Goal: Task Accomplishment & Management: Complete application form

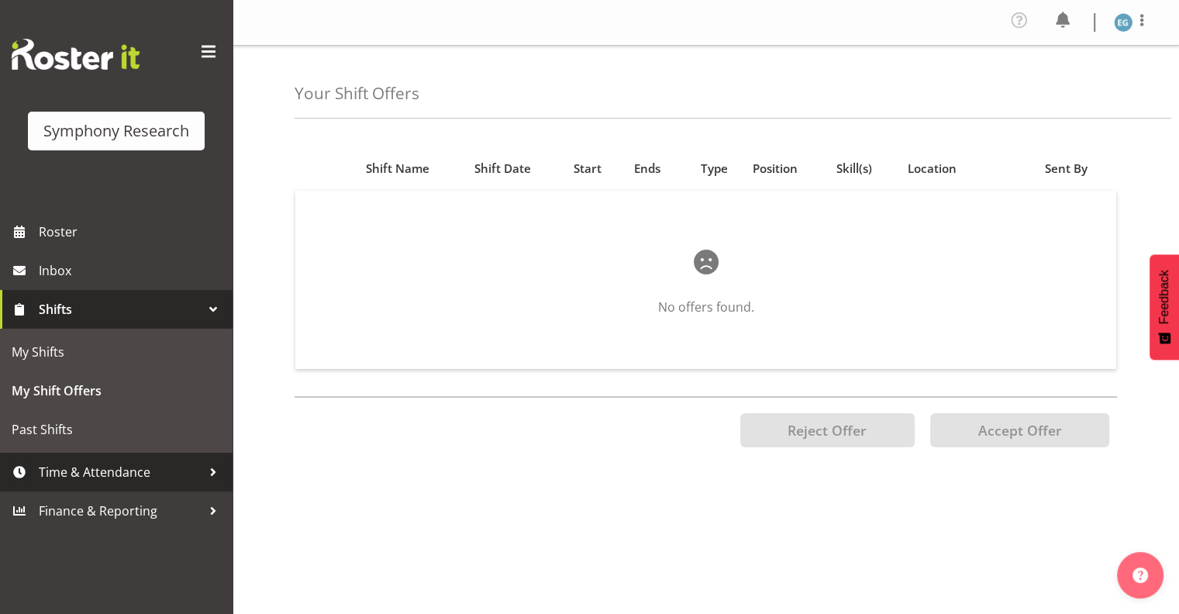
click at [133, 475] on span "Time & Attendance" at bounding box center [120, 471] width 163 height 23
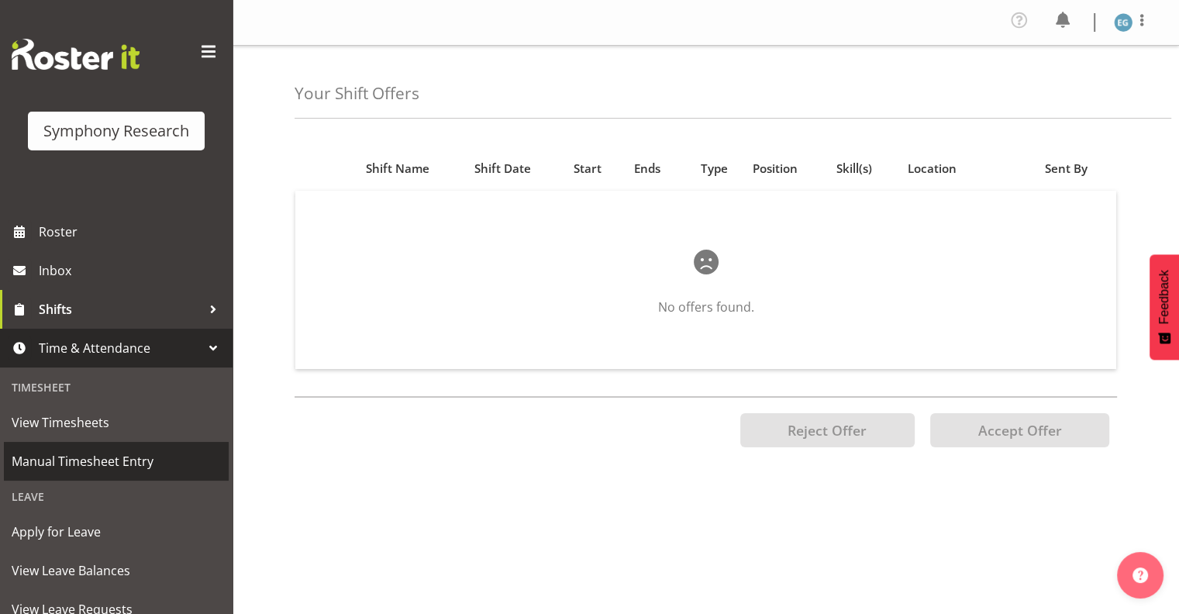
click at [136, 456] on span "Manual Timesheet Entry" at bounding box center [116, 460] width 209 height 23
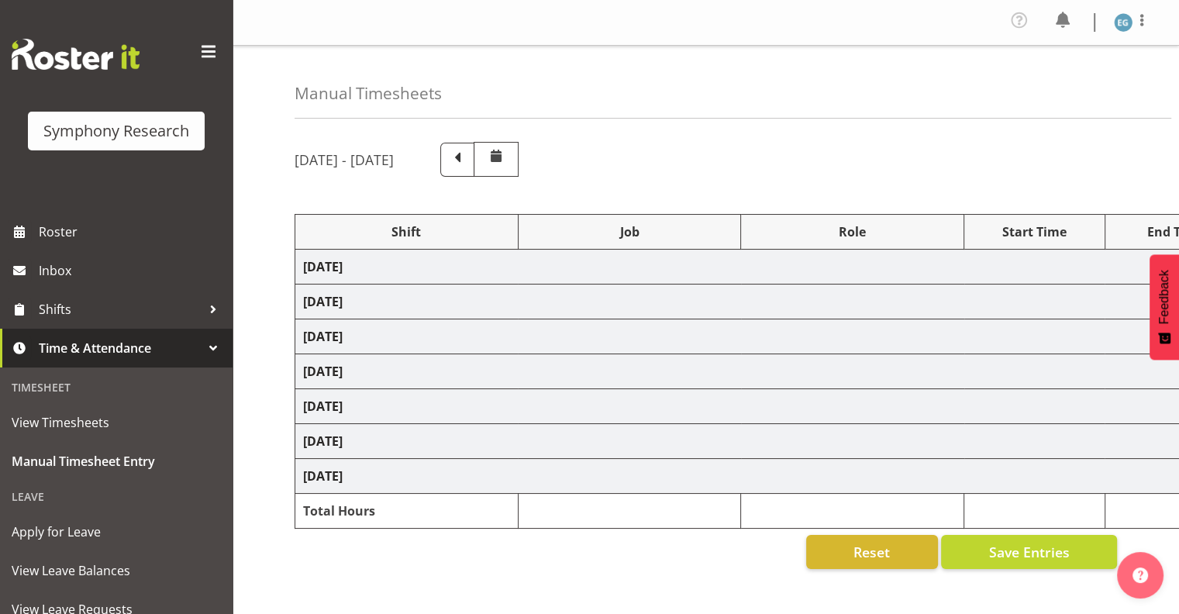
select select "26078"
select select "10587"
select select "26078"
select select "10587"
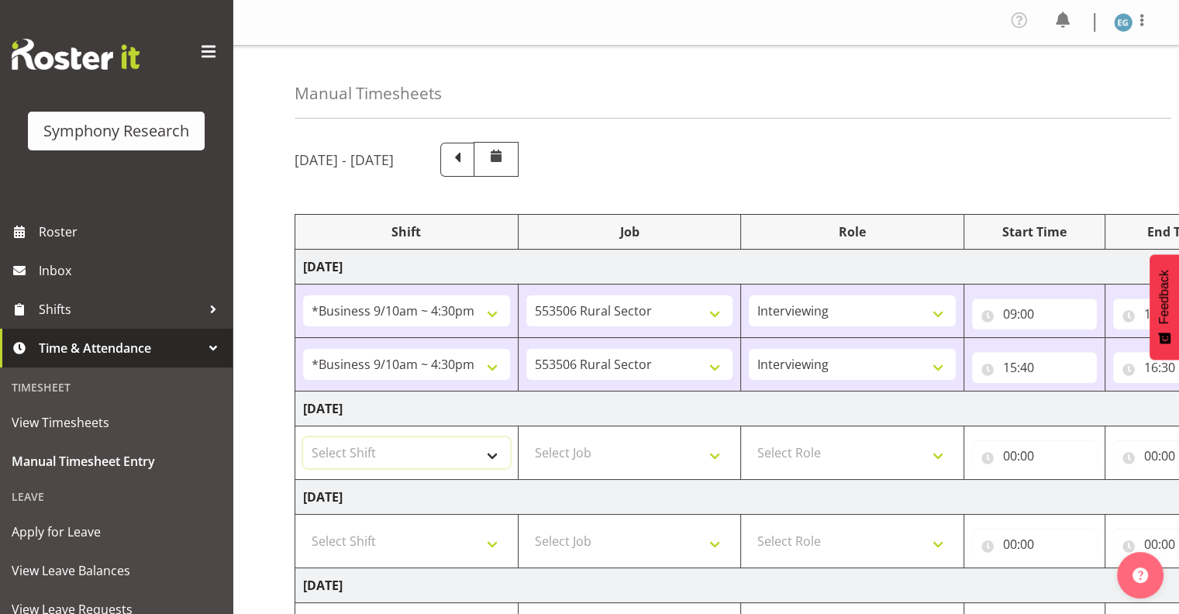
drag, startPoint x: 487, startPoint y: 450, endPoint x: 494, endPoint y: 458, distance: 10.4
click at [487, 450] on select "Select Shift !!Weekend Residential (Roster IT Shift Label) *Business 9/10am ~ 4…" at bounding box center [406, 452] width 207 height 31
select select "26078"
click at [303, 437] on select "Select Shift !!Weekend Residential (Roster IT Shift Label) *Business 9/10am ~ 4…" at bounding box center [406, 452] width 207 height 31
click at [719, 454] on select "Select Job 550060 IF Admin 553492 World Poll Aus Wave 2 Main 2025 553493 World …" at bounding box center [629, 452] width 207 height 31
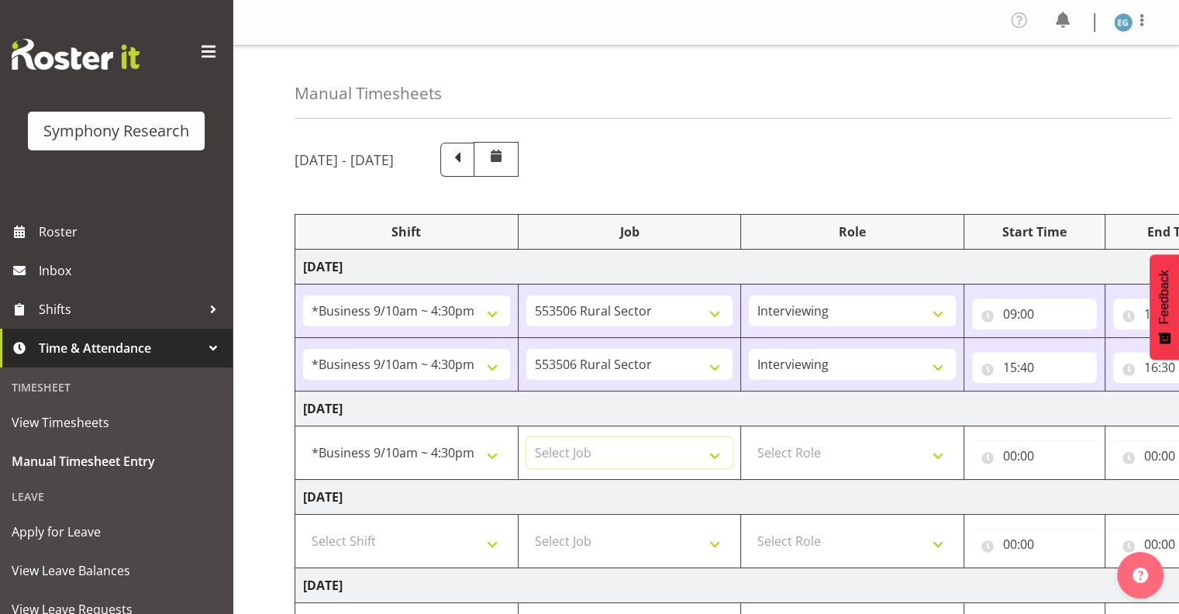
select select "10587"
click at [526, 437] on select "Select Job 550060 IF Admin 553492 World Poll Aus Wave 2 Main 2025 553493 World …" at bounding box center [629, 452] width 207 height 31
click at [939, 451] on select "Select Role Interviewing Briefing" at bounding box center [852, 452] width 207 height 31
select select "47"
click at [749, 437] on select "Select Role Interviewing Briefing" at bounding box center [852, 452] width 207 height 31
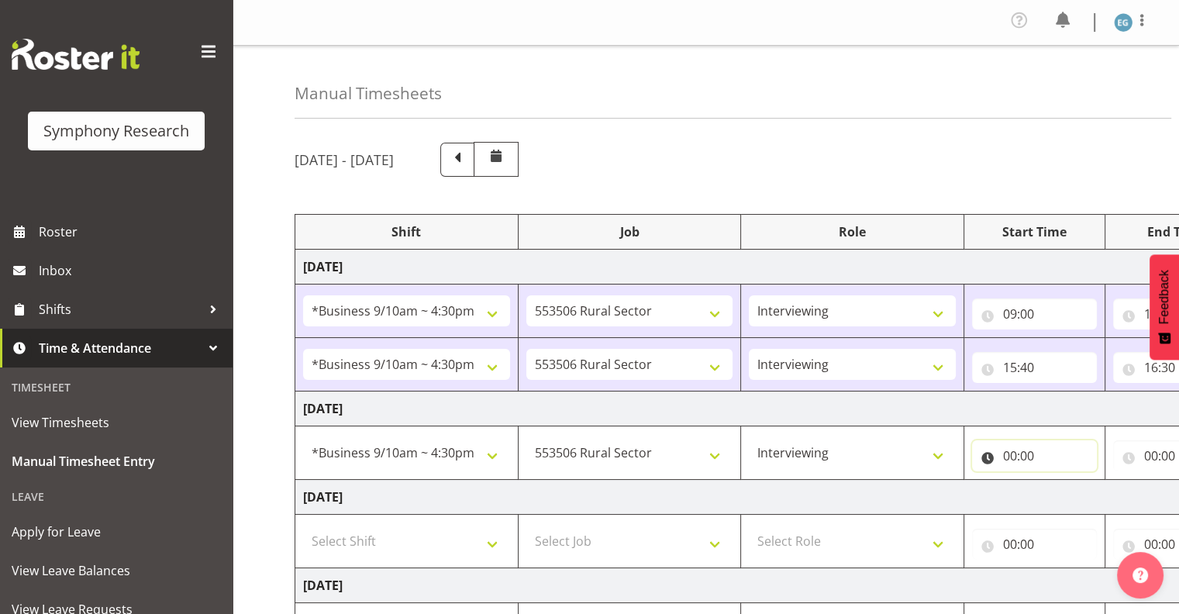
click at [1026, 456] on input "00:00" at bounding box center [1034, 455] width 125 height 31
click at [1075, 493] on select "00 01 02 03 04 05 06 07 08 09 10 11 12 13 14 15 16 17 18 19 20 21 22 23" at bounding box center [1077, 495] width 35 height 31
select select "9"
click at [1060, 480] on select "00 01 02 03 04 05 06 07 08 09 10 11 12 13 14 15 16 17 18 19 20 21 22 23" at bounding box center [1077, 495] width 35 height 31
type input "09:00"
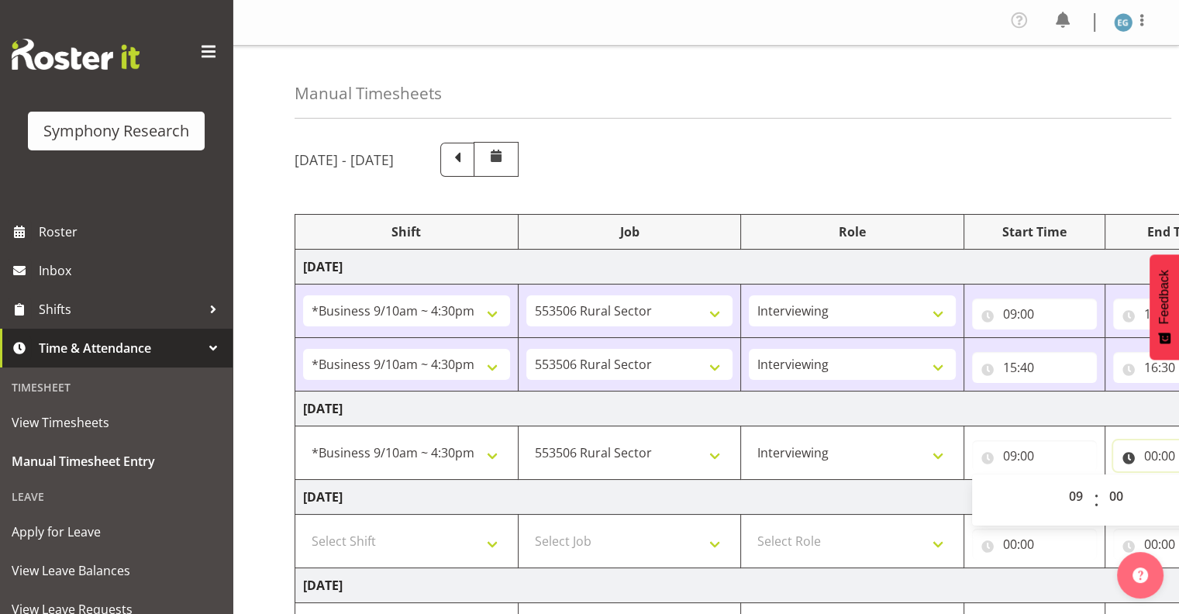
click at [1162, 449] on input "00:00" at bounding box center [1175, 455] width 125 height 31
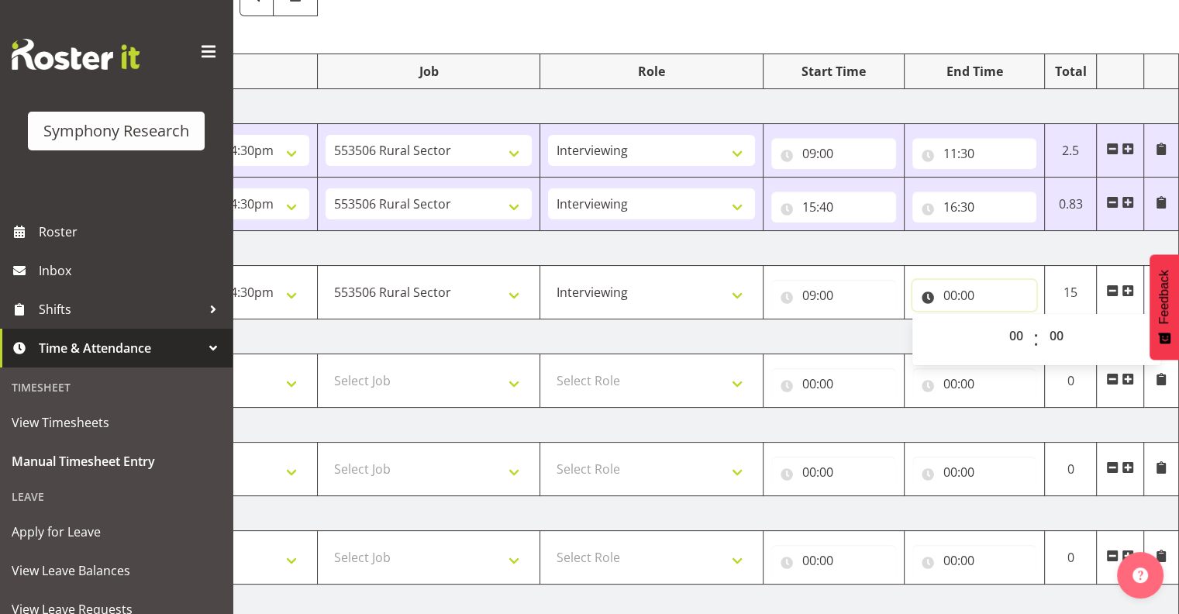
scroll to position [160, 0]
click at [961, 287] on input "00:00" at bounding box center [974, 296] width 125 height 31
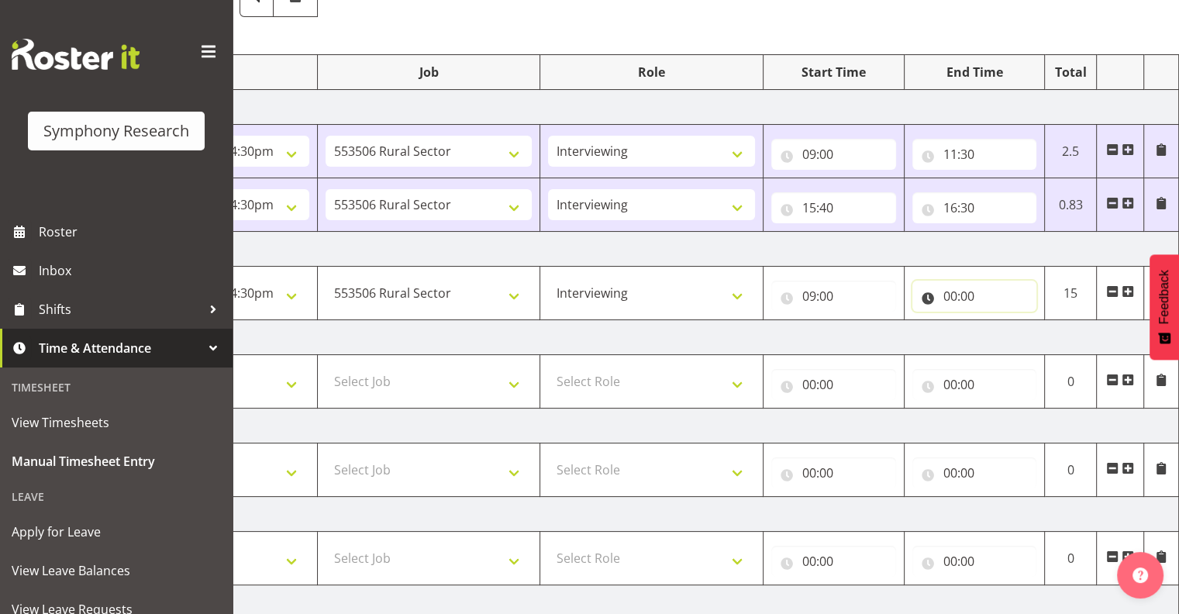
drag, startPoint x: 961, startPoint y: 287, endPoint x: 958, endPoint y: 298, distance: 11.3
click at [945, 293] on input "00:00" at bounding box center [974, 296] width 125 height 31
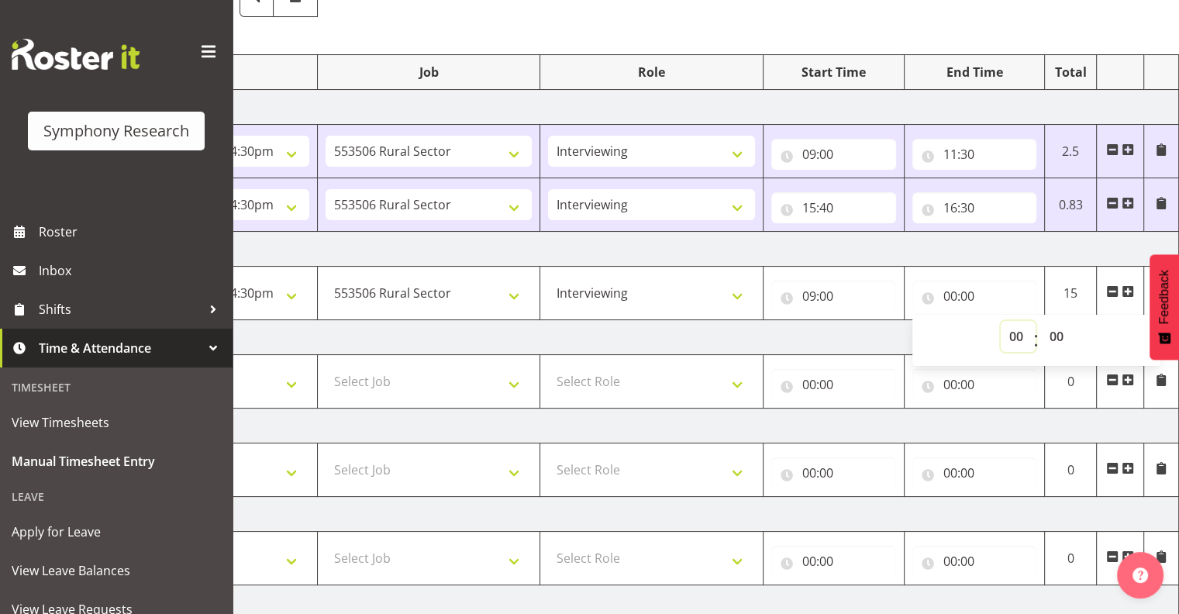
click at [1017, 332] on select "00 01 02 03 04 05 06 07 08 09 10 11 12 13 14 15 16 17 18 19 20 21 22 23" at bounding box center [1017, 336] width 35 height 31
select select "15"
click at [1000, 321] on select "00 01 02 03 04 05 06 07 08 09 10 11 12 13 14 15 16 17 18 19 20 21 22 23" at bounding box center [1017, 336] width 35 height 31
type input "15:00"
click at [1055, 329] on select "00 01 02 03 04 05 06 07 08 09 10 11 12 13 14 15 16 17 18 19 20 21 22 23 24 25 2…" at bounding box center [1058, 336] width 35 height 31
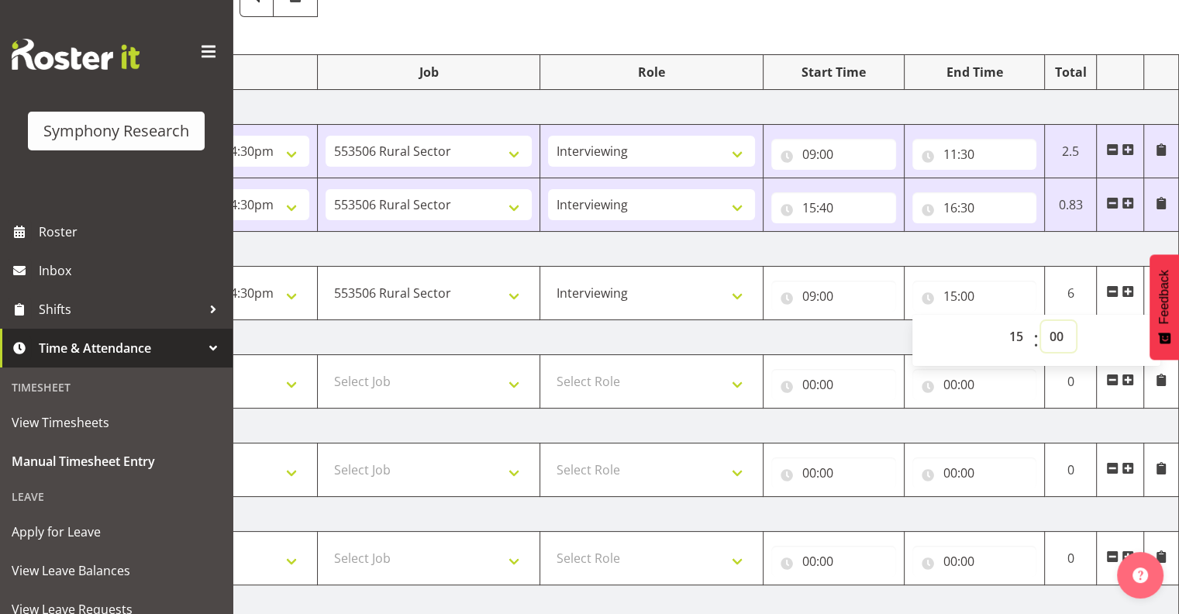
select select "30"
click at [1041, 321] on select "00 01 02 03 04 05 06 07 08 09 10 11 12 13 14 15 16 17 18 19 20 21 22 23 24 25 2…" at bounding box center [1058, 336] width 35 height 31
type input "15:30"
click at [1018, 328] on select "00 01 02 03 04 05 06 07 08 09 10 11 12 13 14 15 16 17 18 19 20 21 22 23" at bounding box center [1017, 336] width 35 height 31
select select "13"
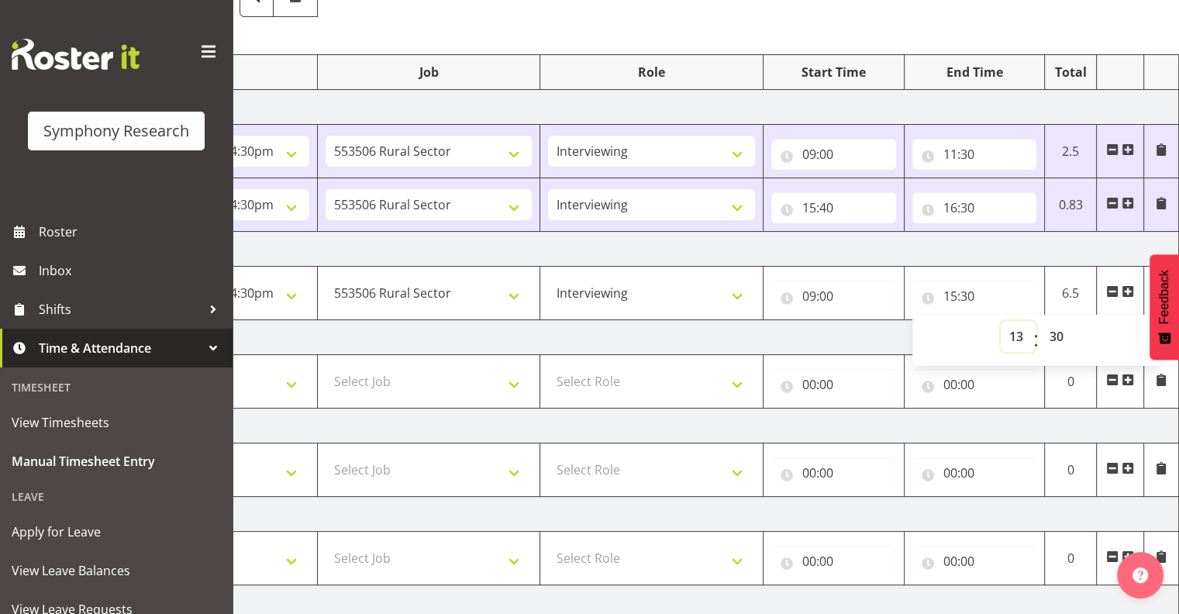
click at [1000, 321] on select "00 01 02 03 04 05 06 07 08 09 10 11 12 13 14 15 16 17 18 19 20 21 22 23" at bounding box center [1017, 336] width 35 height 31
type input "13:30"
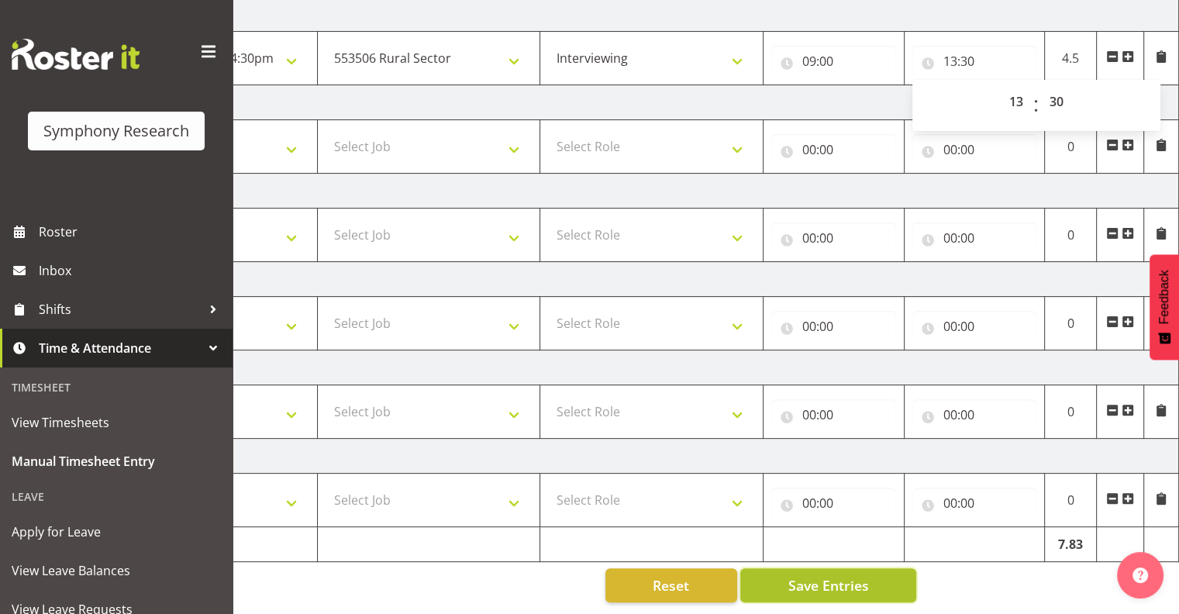
click at [837, 575] on span "Save Entries" at bounding box center [827, 585] width 81 height 20
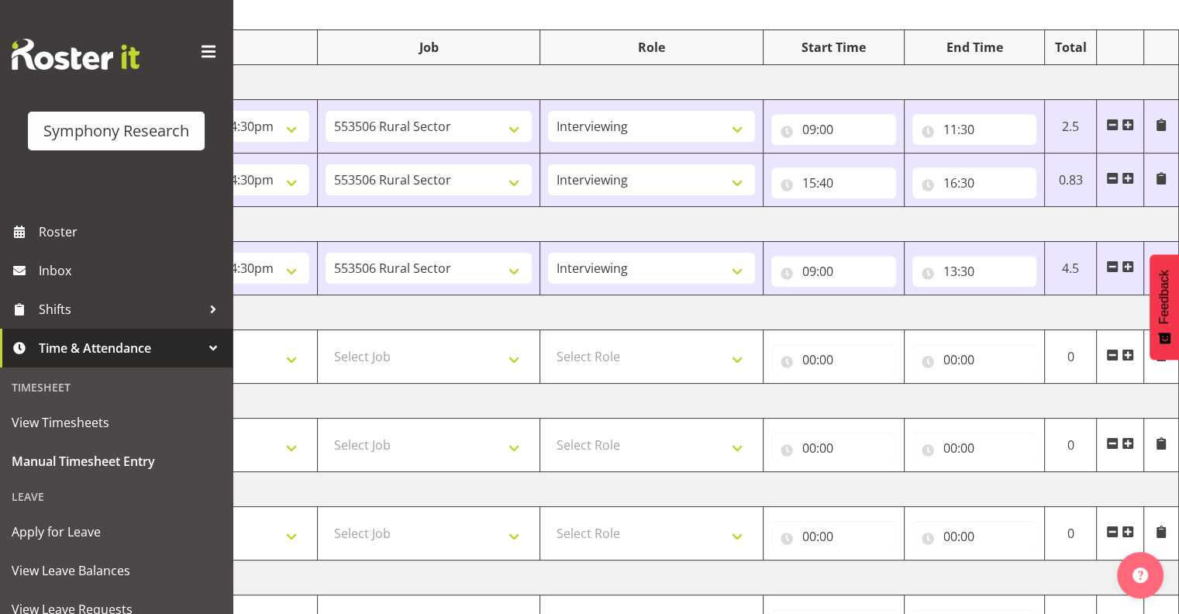
scroll to position [181, 0]
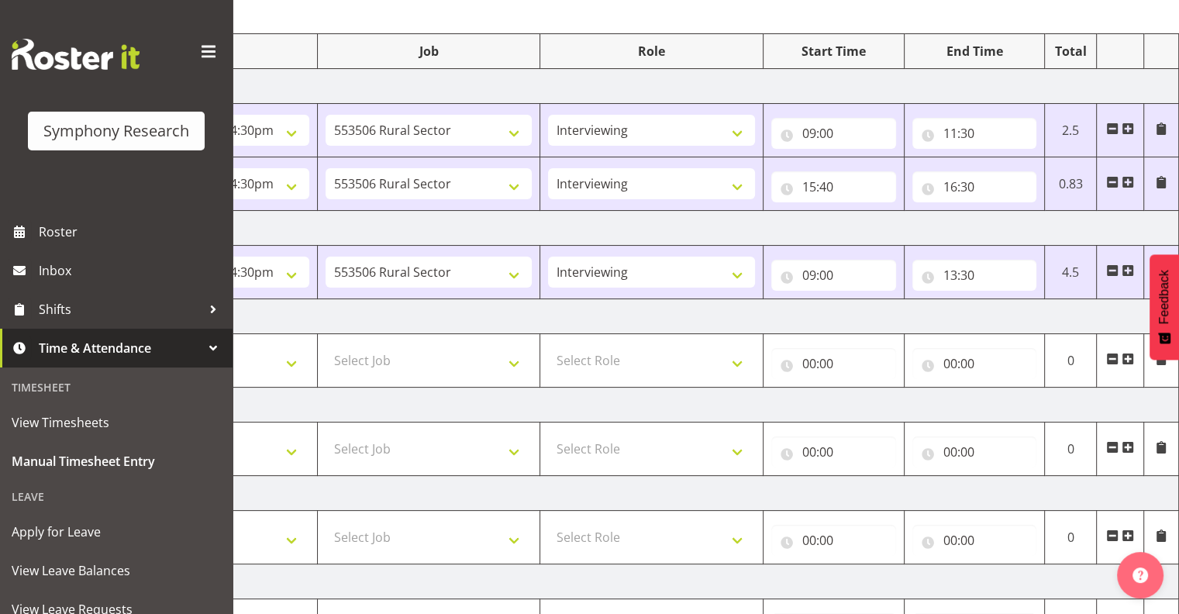
click at [1130, 265] on span at bounding box center [1127, 270] width 12 height 12
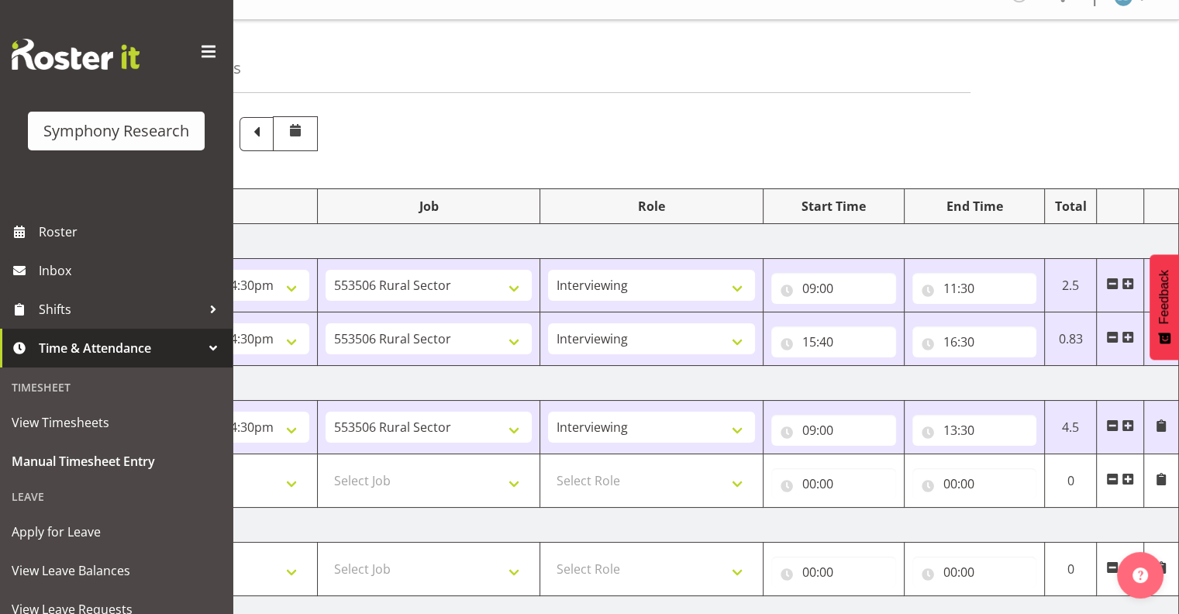
scroll to position [0, 0]
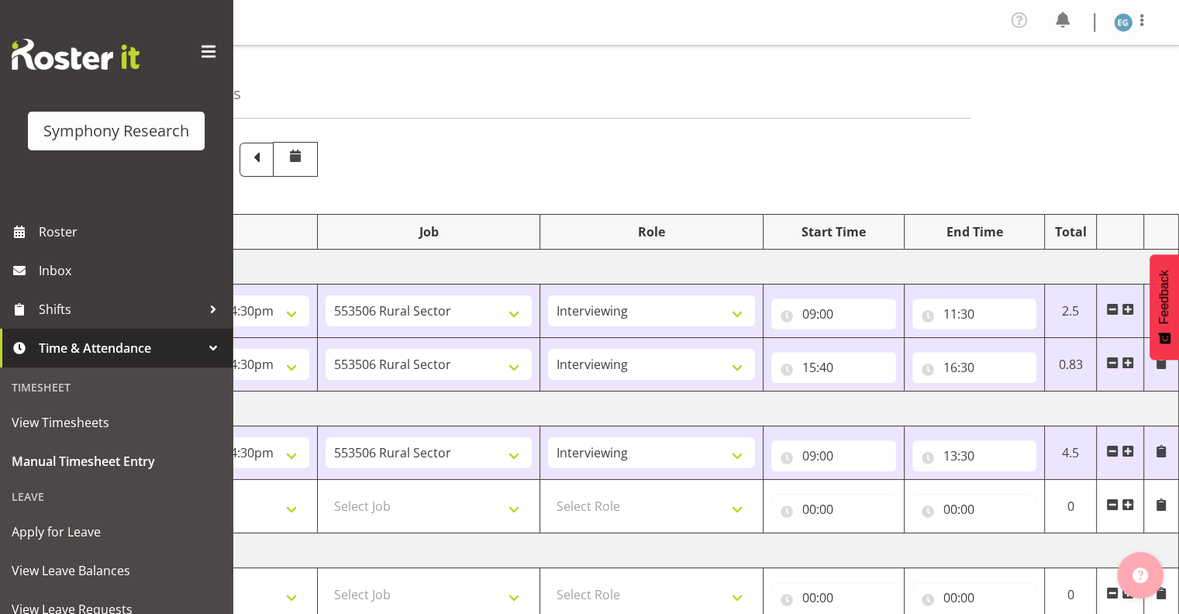
click at [1148, 572] on button "button" at bounding box center [1140, 575] width 46 height 46
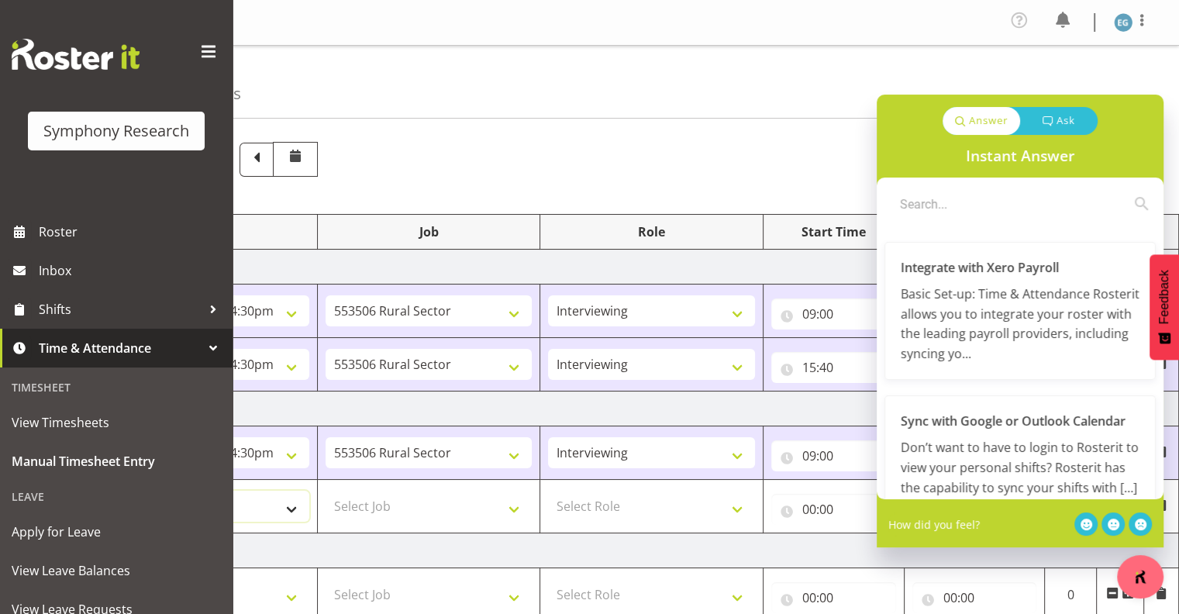
click at [294, 503] on select "Select Shift !!Weekend Residential (Roster IT Shift Label) *Business 9/10am ~ 4…" at bounding box center [205, 506] width 207 height 31
select select "81741"
click at [102, 491] on select "Select Shift !!Weekend Residential (Roster IT Shift Label) *Business 9/10am ~ 4…" at bounding box center [205, 506] width 207 height 31
click at [378, 498] on select "Select Job 550060 IF Admin 553492 World Poll Aus Wave 2 Main 2025 553493 World …" at bounding box center [428, 506] width 207 height 31
select select "10587"
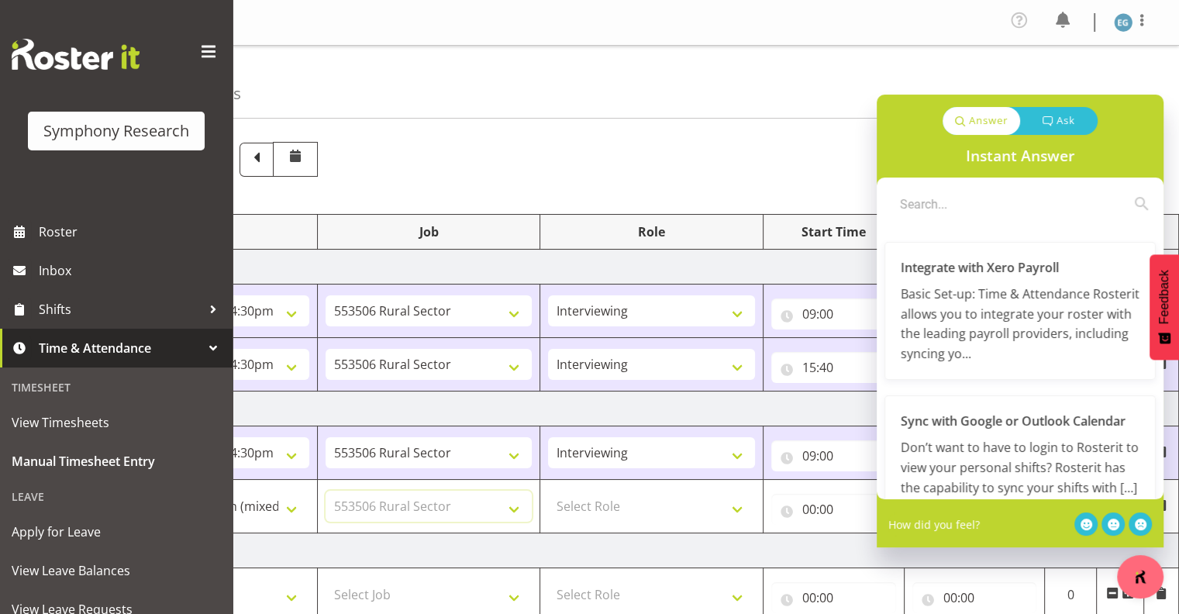
click at [325, 491] on select "Select Job 550060 IF Admin 553492 World Poll Aus Wave 2 Main 2025 553493 World …" at bounding box center [428, 506] width 207 height 31
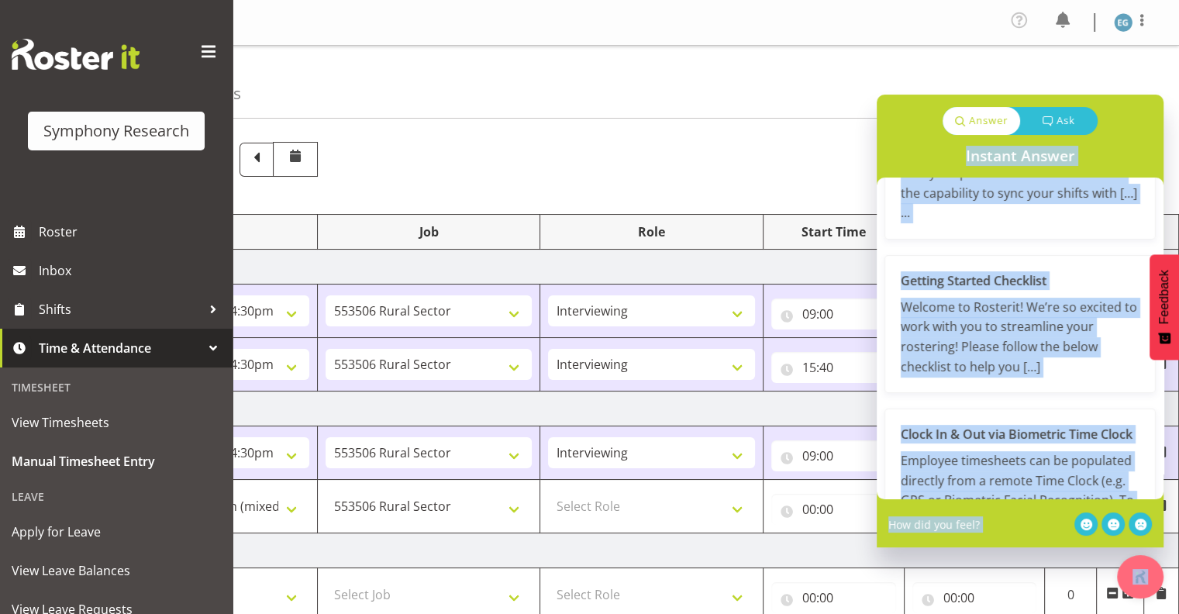
scroll to position [955, 0]
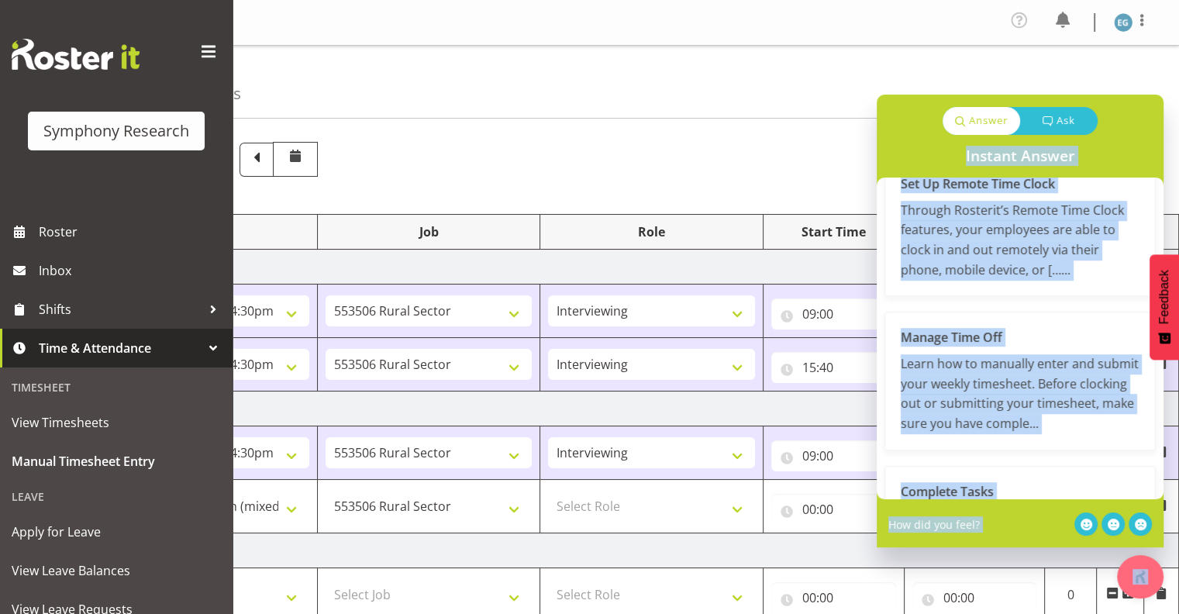
drag, startPoint x: 896, startPoint y: 126, endPoint x: 1067, endPoint y: 539, distance: 447.8
click at [1067, 539] on div "Answer Ask Instant Answer Integrate with Xero Payroll Basic Set-up: Time & Atte…" at bounding box center [1019, 321] width 287 height 453
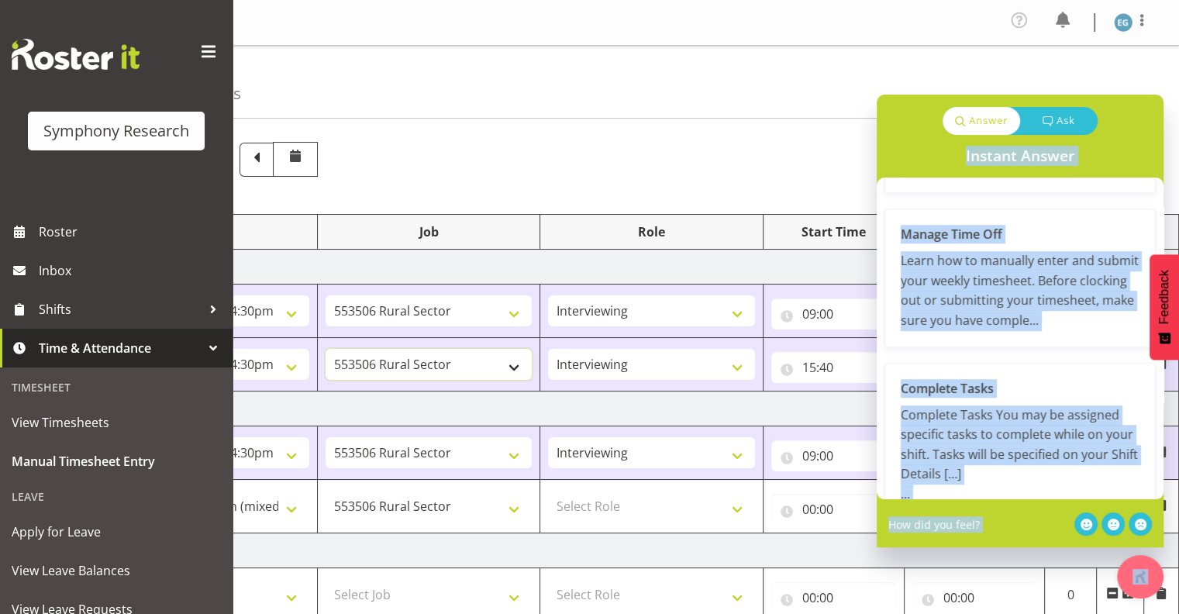
click at [523, 378] on select "550060 IF Admin 553492 World Poll Aus Wave 2 Main 2025 553493 World Poll NZ Wav…" at bounding box center [428, 364] width 207 height 31
click at [1087, 523] on icon at bounding box center [1086, 524] width 12 height 12
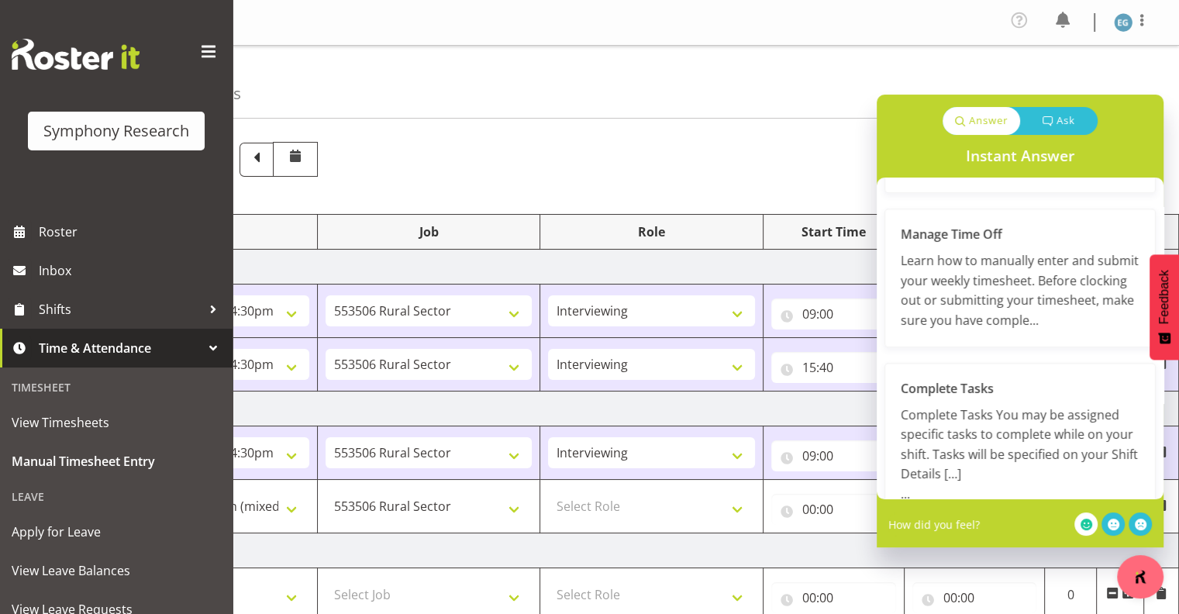
click at [1060, 521] on div "How did you feel?" at bounding box center [1019, 523] width 263 height 23
click at [973, 84] on div "Manual Timesheets September 8th - September 14th 2025 Shift Job Role Start Time…" at bounding box center [705, 554] width 946 height 1016
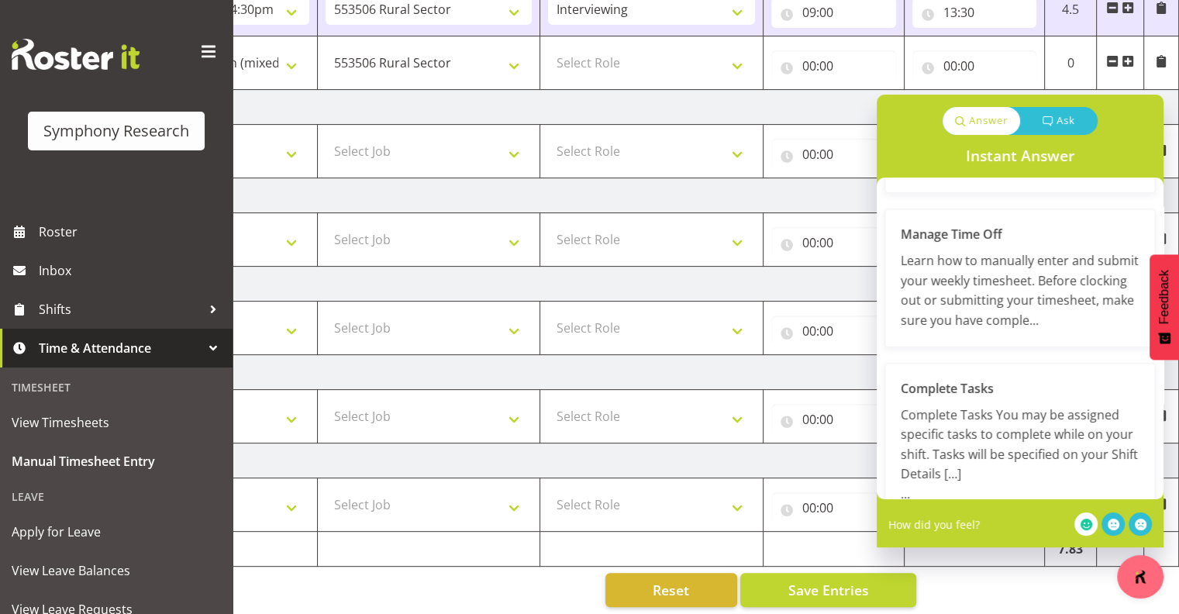
scroll to position [456, 0]
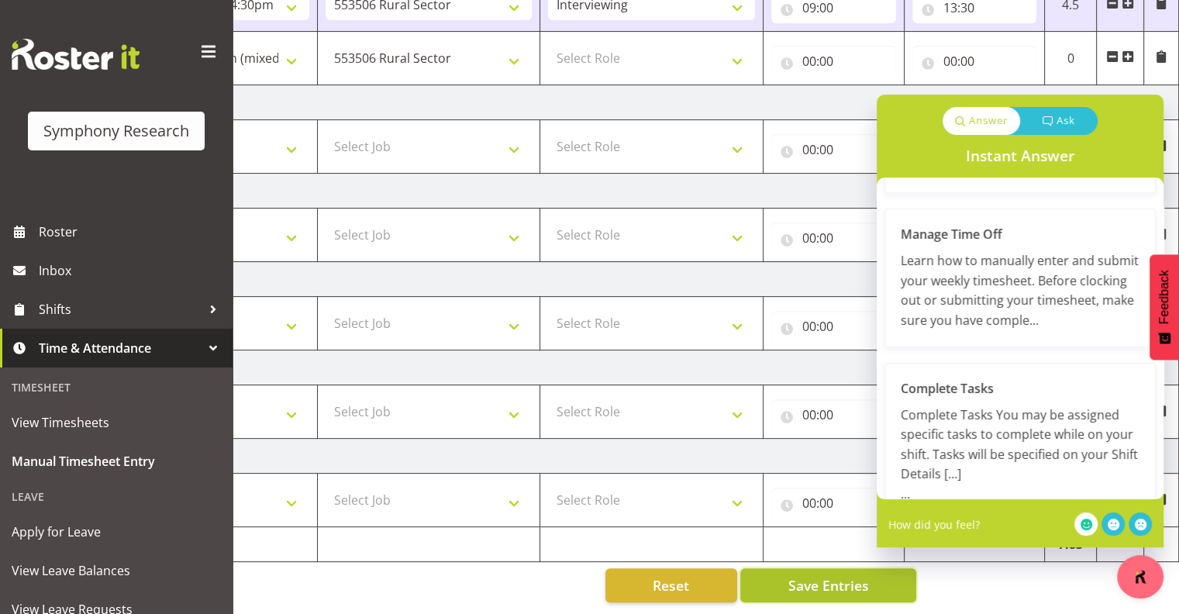
click at [851, 575] on span "Save Entries" at bounding box center [827, 585] width 81 height 20
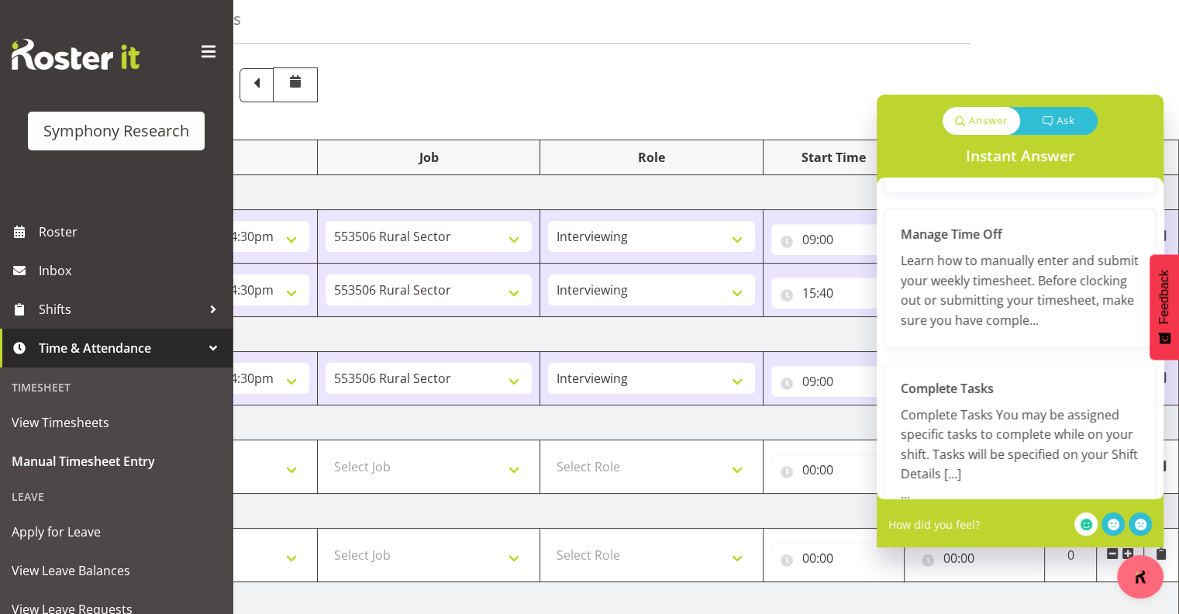
scroll to position [73, 0]
click at [854, 377] on input "09:00" at bounding box center [833, 382] width 125 height 31
click at [1142, 576] on img "button" at bounding box center [1139, 576] width 15 height 15
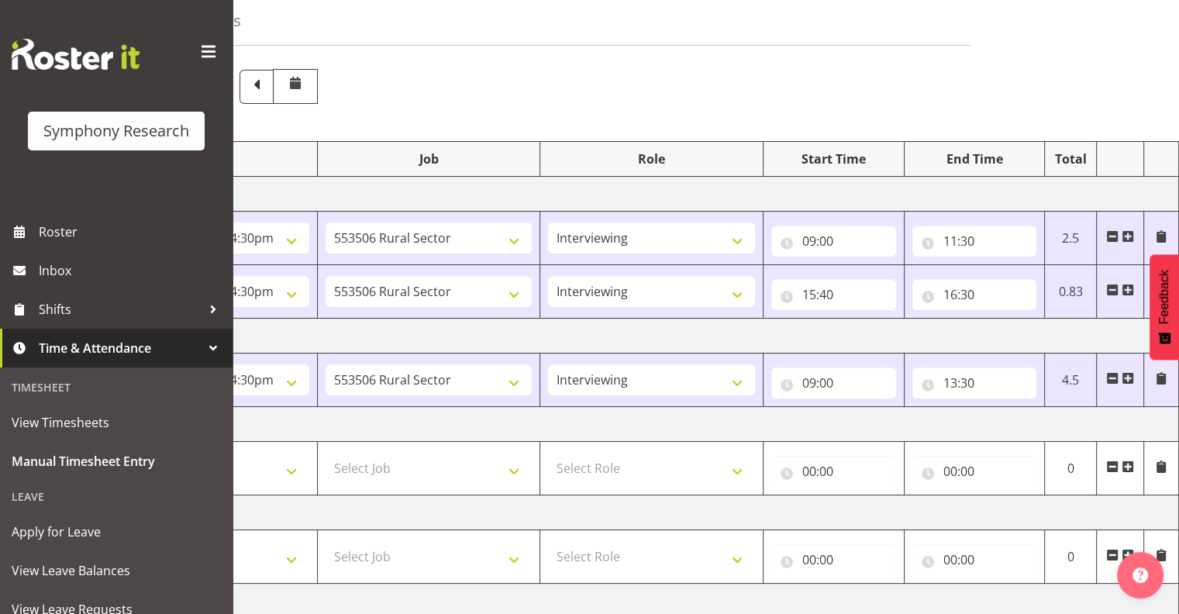
click at [1132, 375] on span at bounding box center [1127, 378] width 12 height 12
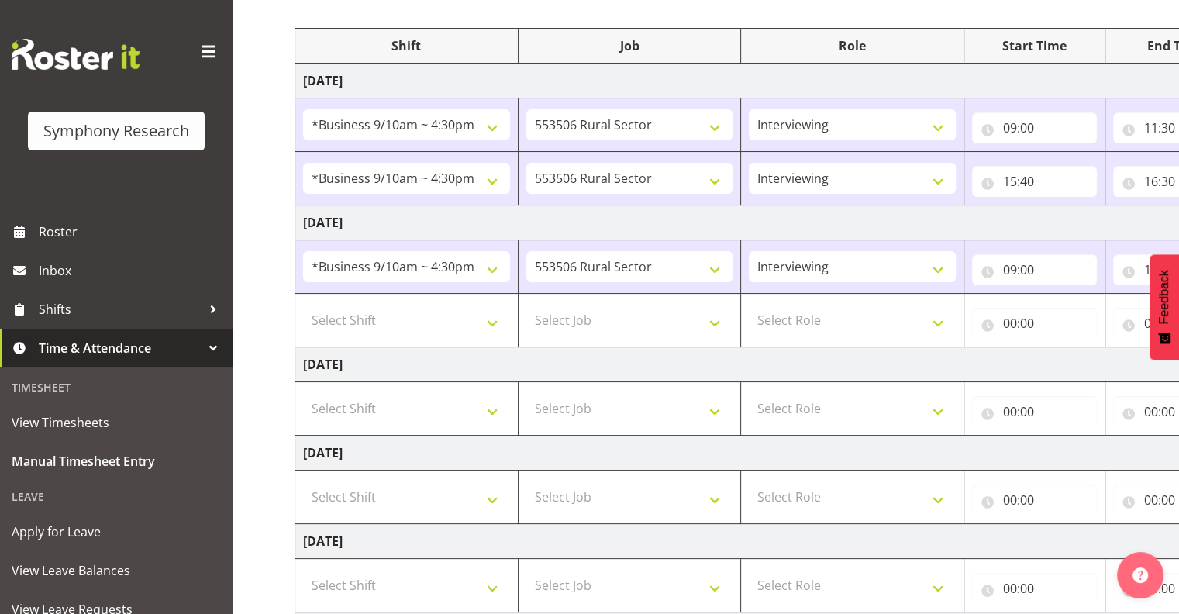
scroll to position [168, 0]
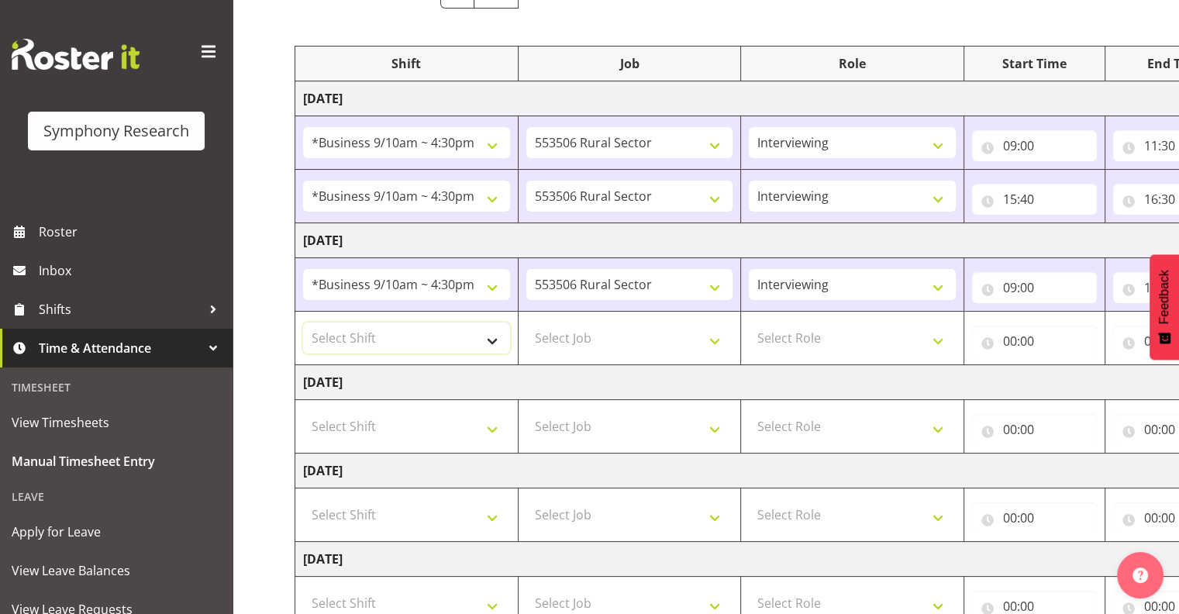
click at [492, 336] on select "Select Shift !!Weekend Residential (Roster IT Shift Label) *Business 9/10am ~ 4…" at bounding box center [406, 337] width 207 height 31
click at [303, 322] on select "Select Shift !!Weekend Residential (Roster IT Shift Label) *Business 9/10am ~ 4…" at bounding box center [406, 337] width 207 height 31
click at [494, 340] on select "!!Weekend Residential (Roster IT Shift Label) *Business 9/10am ~ 4:30pm *Busine…" at bounding box center [406, 337] width 207 height 31
drag, startPoint x: 694, startPoint y: 304, endPoint x: 687, endPoint y: 310, distance: 9.9
click at [692, 305] on td "550060 IF Admin 553492 World Poll Aus Wave 2 Main 2025 553493 World Poll NZ Wav…" at bounding box center [629, 284] width 223 height 53
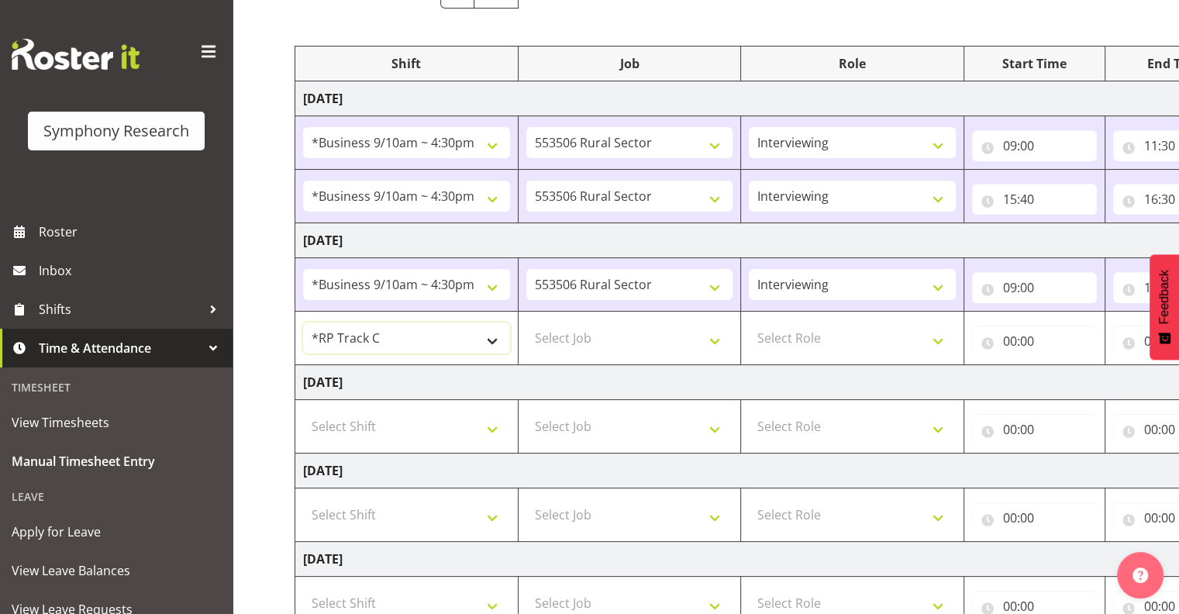
click at [491, 337] on select "!!Weekend Residential (Roster IT Shift Label) *Business 9/10am ~ 4:30pm *Busine…" at bounding box center [406, 337] width 207 height 31
select select "26078"
click at [303, 322] on select "!!Weekend Residential (Roster IT Shift Label) *Business 9/10am ~ 4:30pm *Busine…" at bounding box center [406, 337] width 207 height 31
click at [714, 338] on select "Select Job 550060 IF Admin 553492 World Poll Aus Wave 2 Main 2025 553493 World …" at bounding box center [629, 337] width 207 height 31
click at [601, 332] on select "Select Job 550060 IF Admin 553492 World Poll Aus Wave 2 Main 2025 553493 World …" at bounding box center [629, 337] width 207 height 31
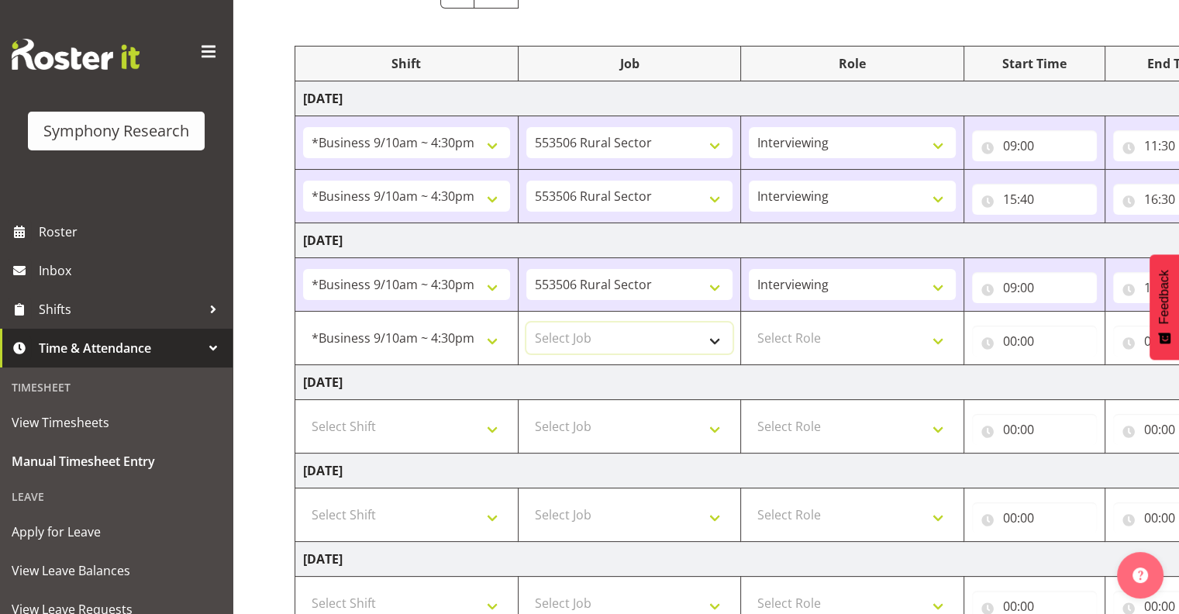
click at [625, 331] on select "Select Job 550060 IF Admin 553492 World Poll Aus Wave 2 Main 2025 553493 World …" at bounding box center [629, 337] width 207 height 31
select select "10587"
click at [526, 322] on select "Select Job 550060 IF Admin 553492 World Poll Aus Wave 2 Main 2025 553493 World …" at bounding box center [629, 337] width 207 height 31
click at [938, 335] on select "Select Role Interviewing Briefing" at bounding box center [852, 337] width 207 height 31
select select "47"
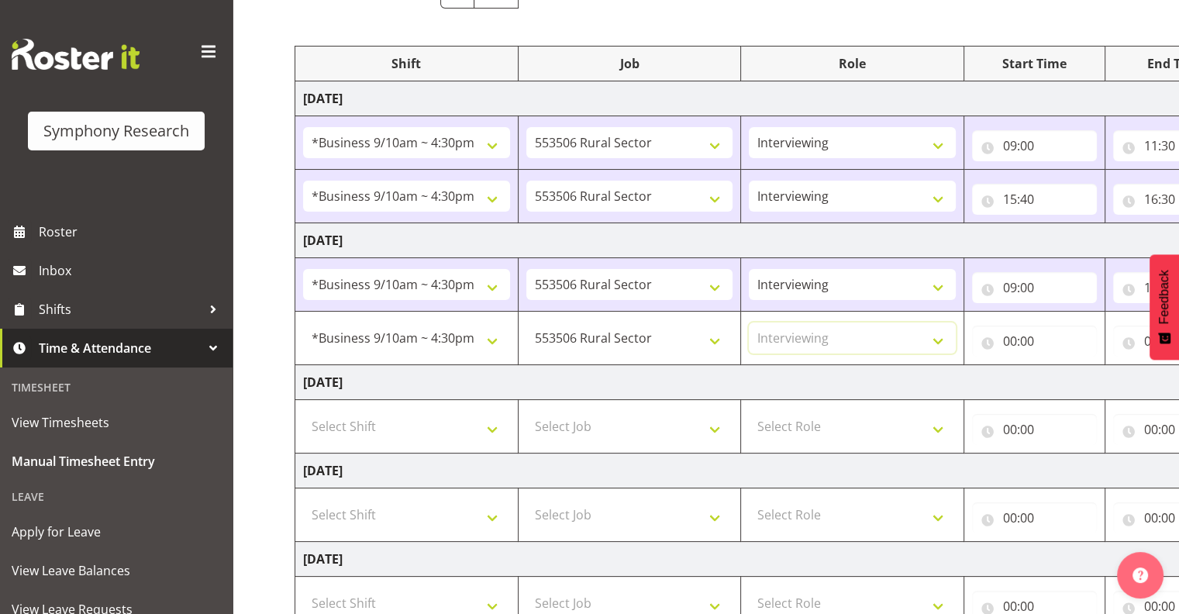
click at [749, 322] on select "Select Role Interviewing Briefing" at bounding box center [852, 337] width 207 height 31
click at [1024, 339] on input "00:00" at bounding box center [1034, 340] width 125 height 31
click at [1078, 381] on select "00 01 02 03 04 05 06 07 08 09 10 11 12 13 14 15 16 17 18 19 20 21 22 23" at bounding box center [1077, 381] width 35 height 31
select select "15"
click at [1060, 366] on select "00 01 02 03 04 05 06 07 08 09 10 11 12 13 14 15 16 17 18 19 20 21 22 23" at bounding box center [1077, 381] width 35 height 31
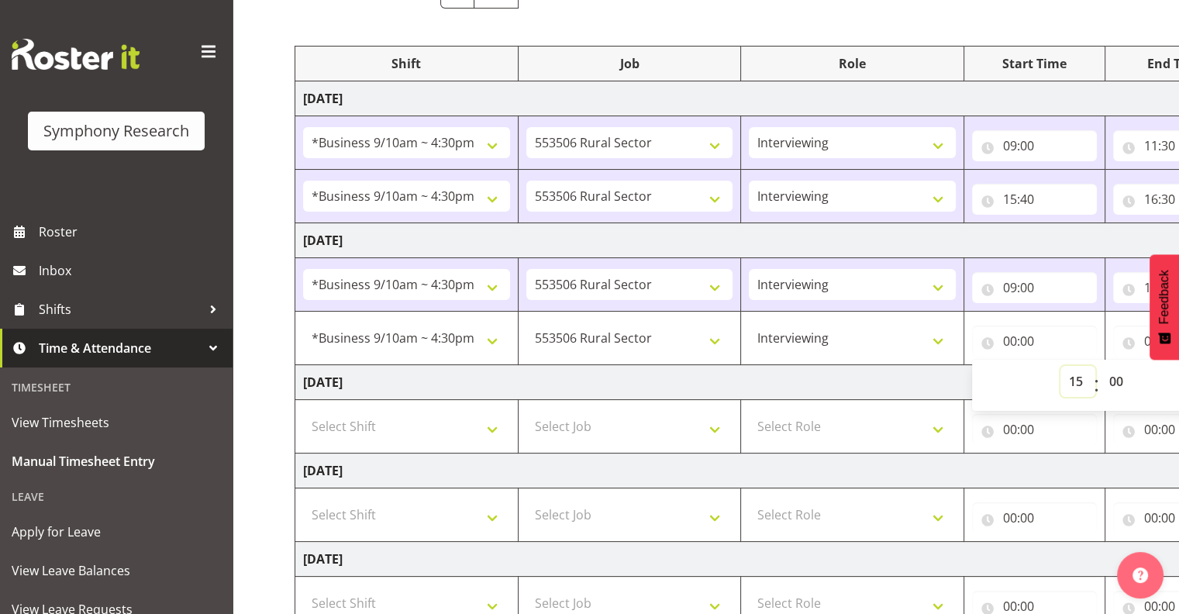
type input "15:00"
click at [1117, 381] on select "00 01 02 03 04 05 06 07 08 09 10 11 12 13 14 15 16 17 18 19 20 21 22 23 24 25 2…" at bounding box center [1117, 381] width 35 height 31
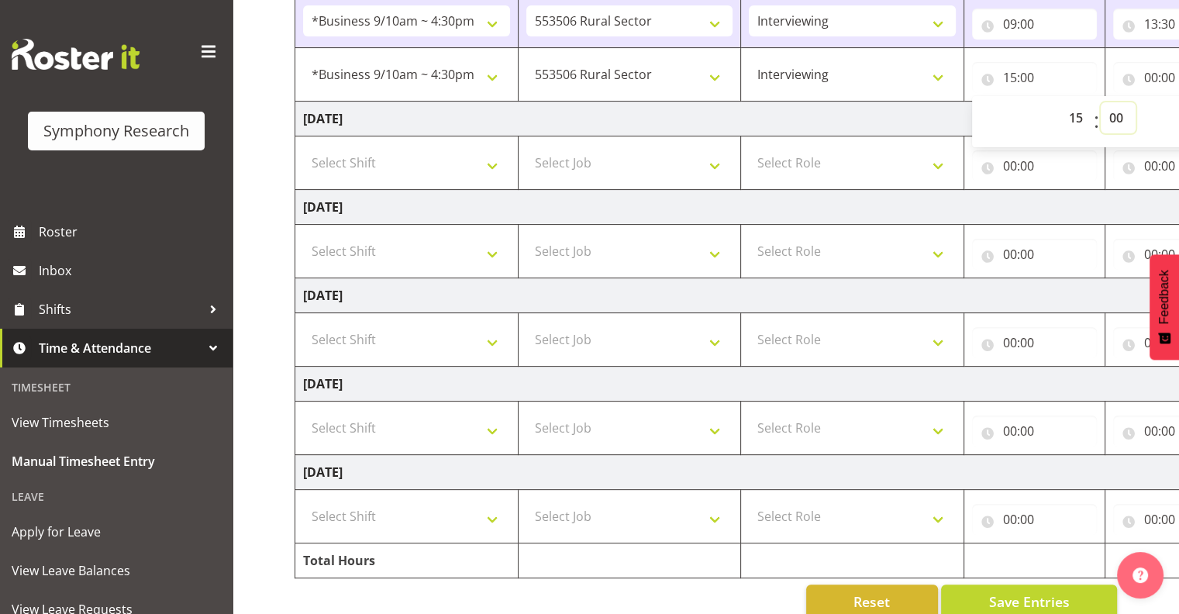
scroll to position [456, 0]
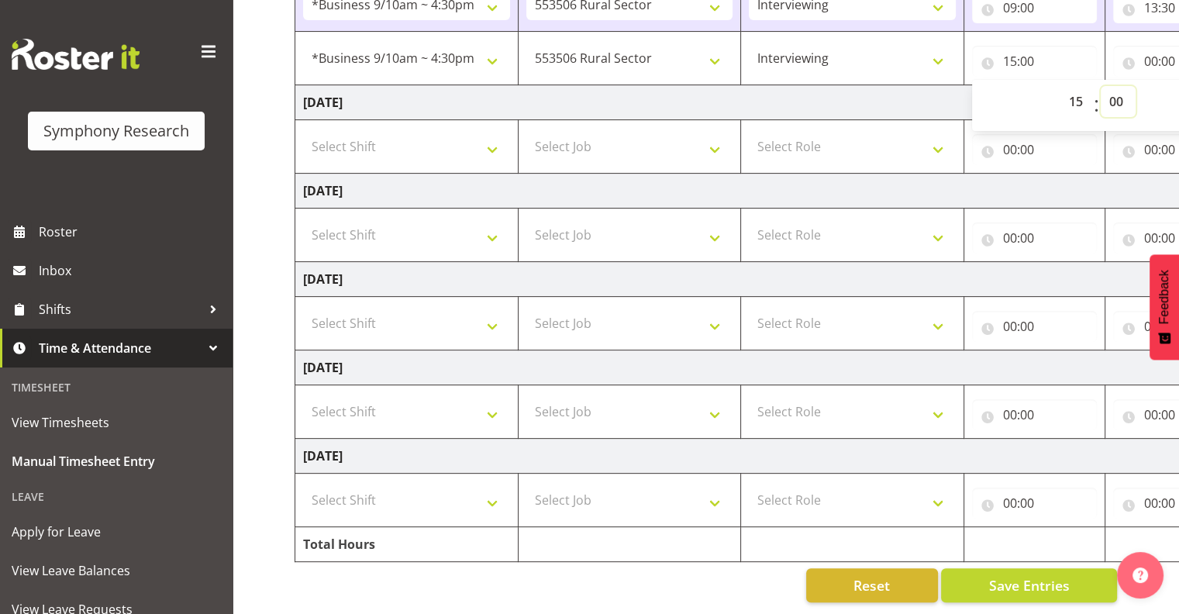
click at [1111, 87] on select "00 01 02 03 04 05 06 07 08 09 10 11 12 13 14 15 16 17 18 19 20 21 22 23 24 25 2…" at bounding box center [1117, 101] width 35 height 31
select select "30"
click at [1100, 86] on select "00 01 02 03 04 05 06 07 08 09 10 11 12 13 14 15 16 17 18 19 20 21 22 23 24 25 2…" at bounding box center [1117, 101] width 35 height 31
type input "15:30"
click at [1116, 365] on td "Saturday 13th September 2025" at bounding box center [837, 367] width 1084 height 35
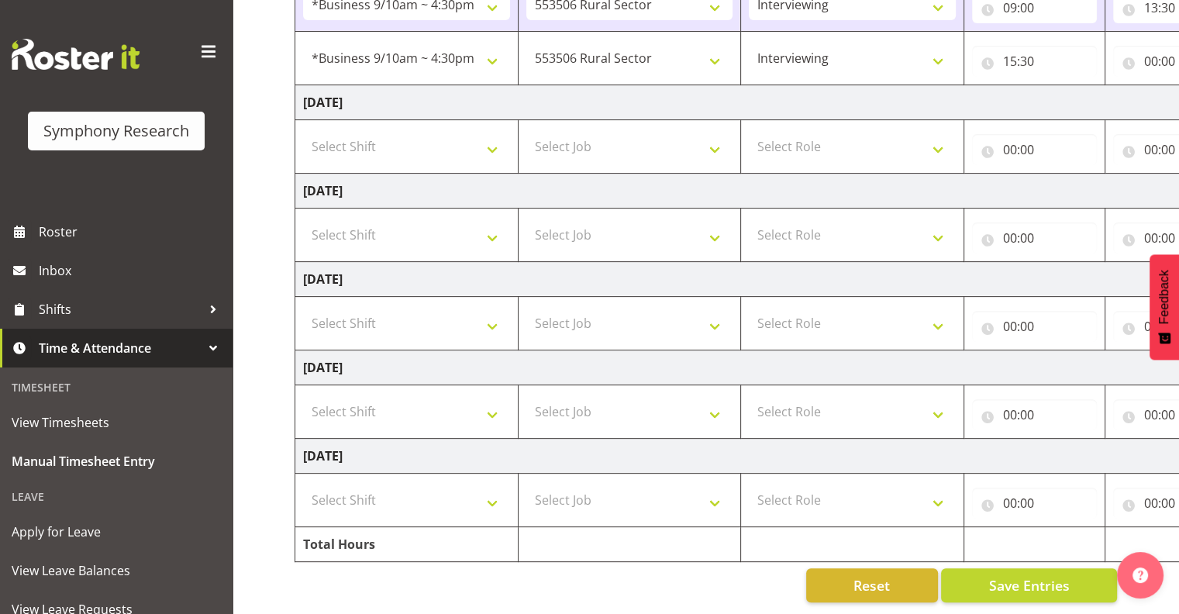
click at [1116, 365] on td "Saturday 13th September 2025" at bounding box center [837, 367] width 1084 height 35
click at [1046, 575] on span "Save Entries" at bounding box center [1028, 585] width 81 height 20
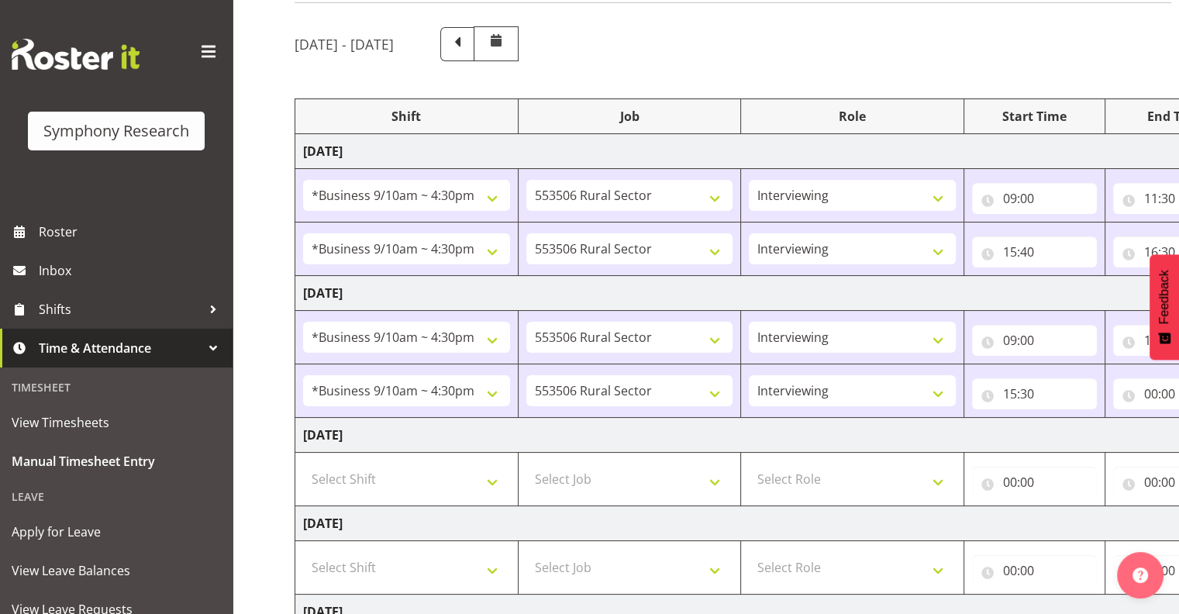
scroll to position [109, 0]
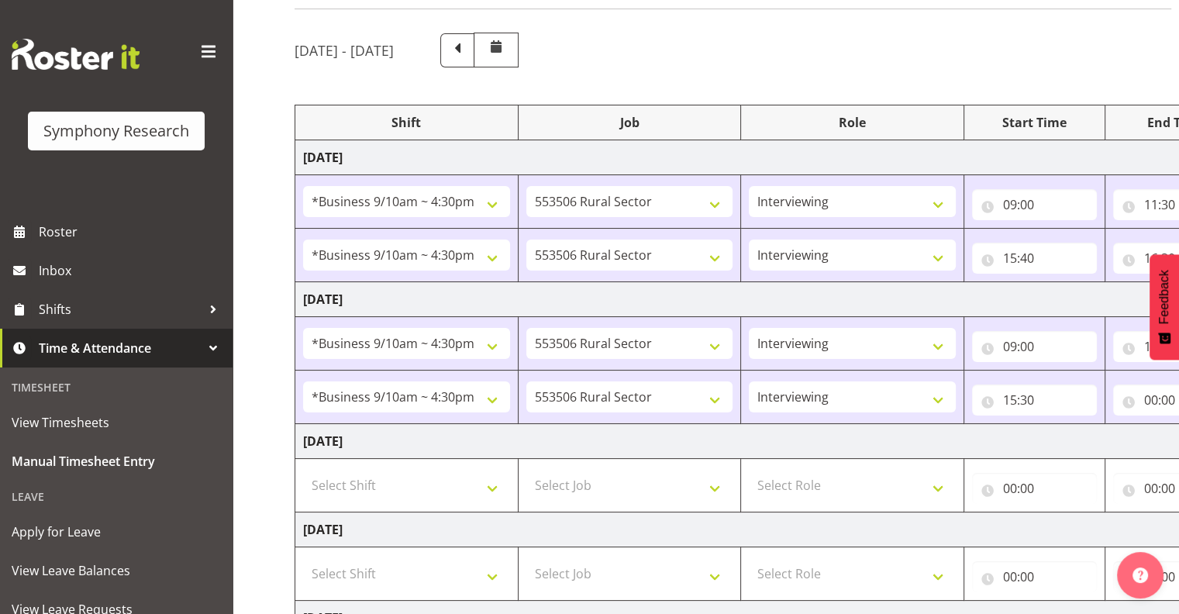
drag, startPoint x: 998, startPoint y: 539, endPoint x: 799, endPoint y: 429, distance: 227.2
click at [479, 408] on body "Symphony Research Roster Inbox Shifts Time & Attendance Timesheet View Timeshee…" at bounding box center [589, 198] width 1179 height 614
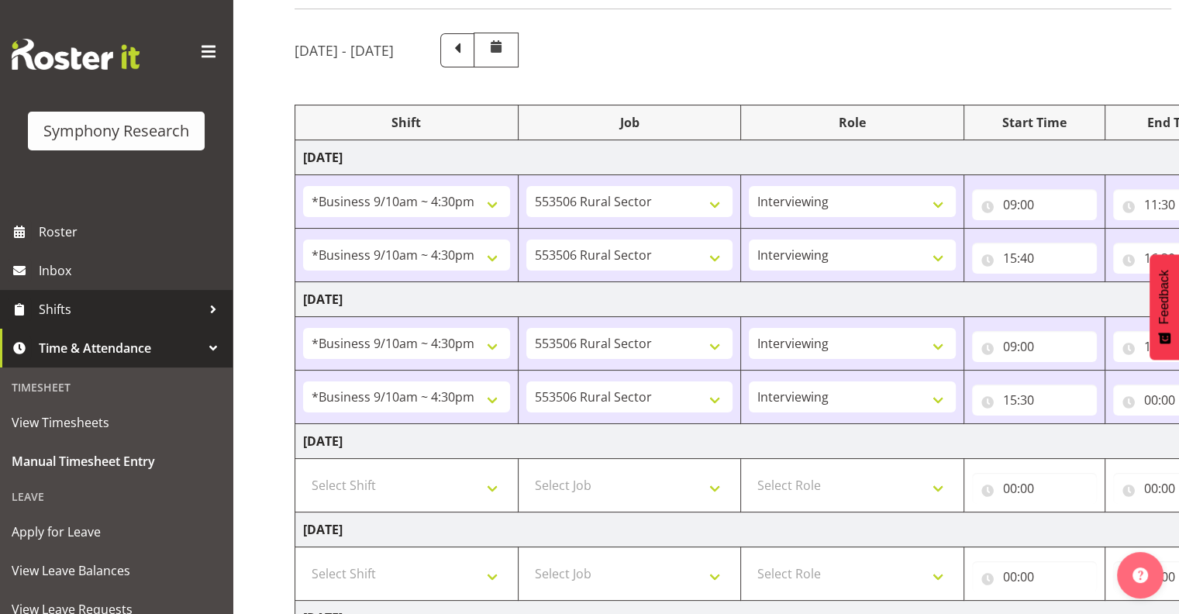
click at [56, 306] on span "Shifts" at bounding box center [120, 309] width 163 height 23
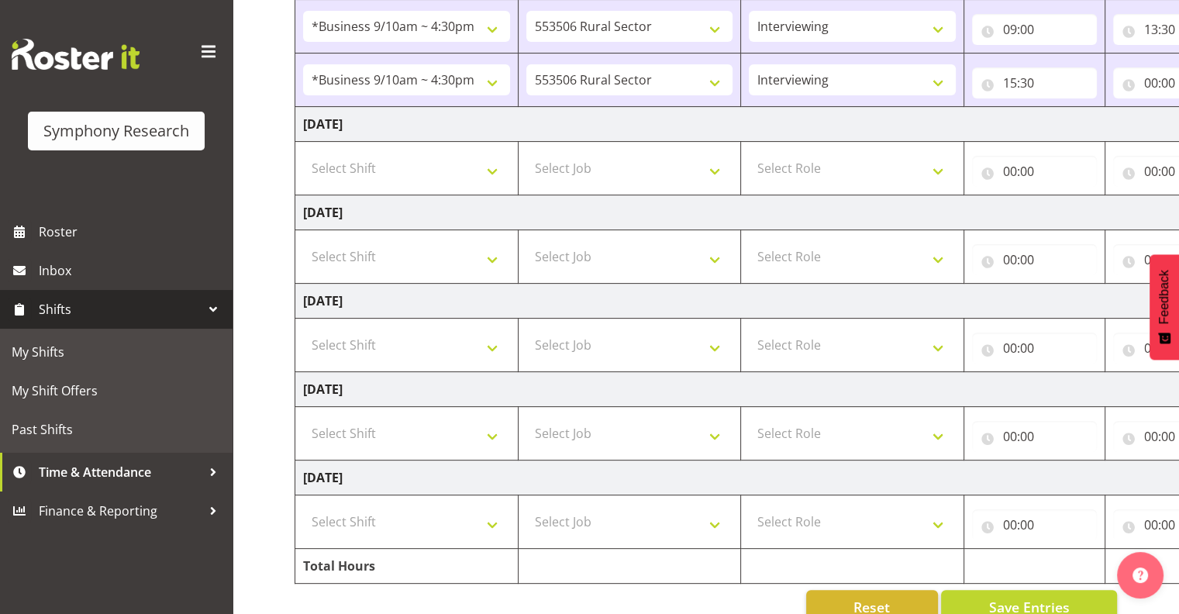
scroll to position [456, 0]
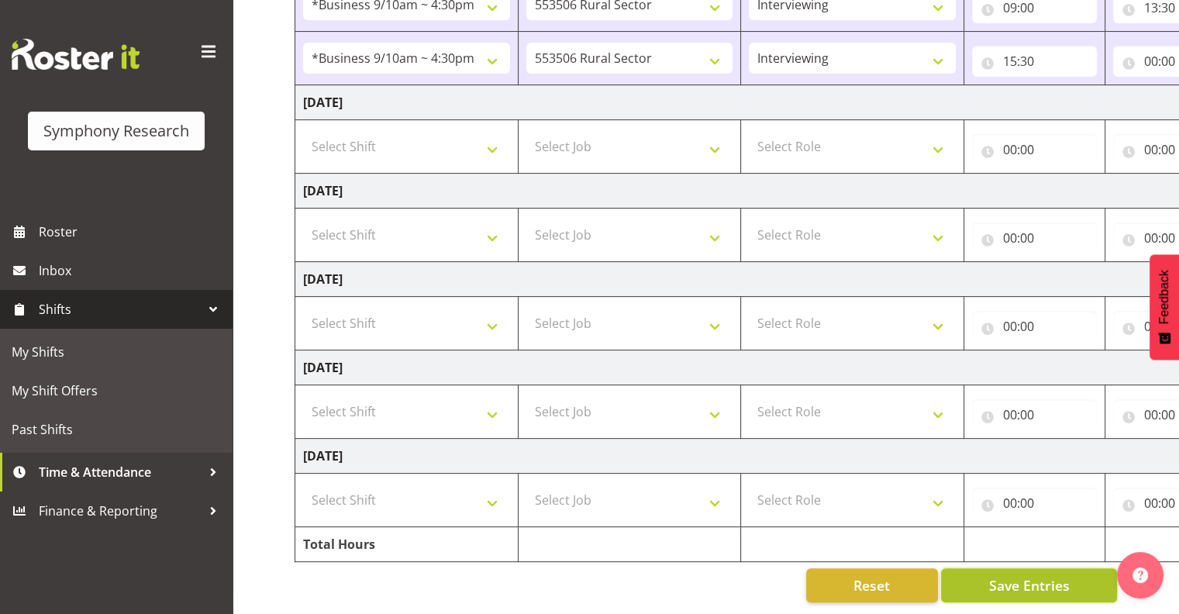
click at [1007, 575] on span "Save Entries" at bounding box center [1028, 585] width 81 height 20
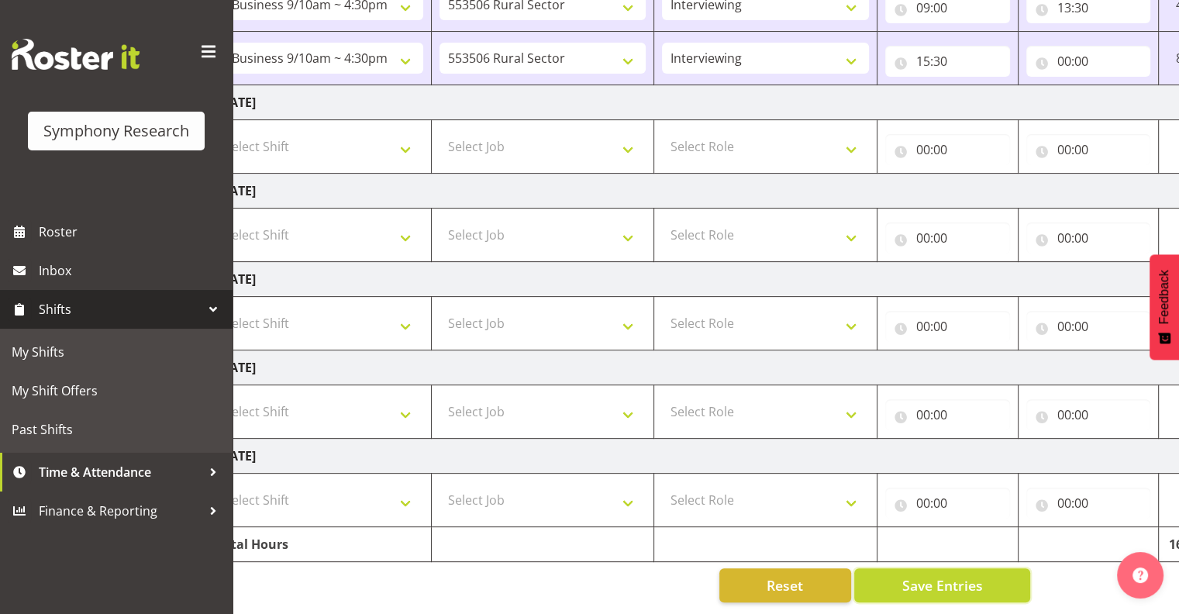
scroll to position [0, 201]
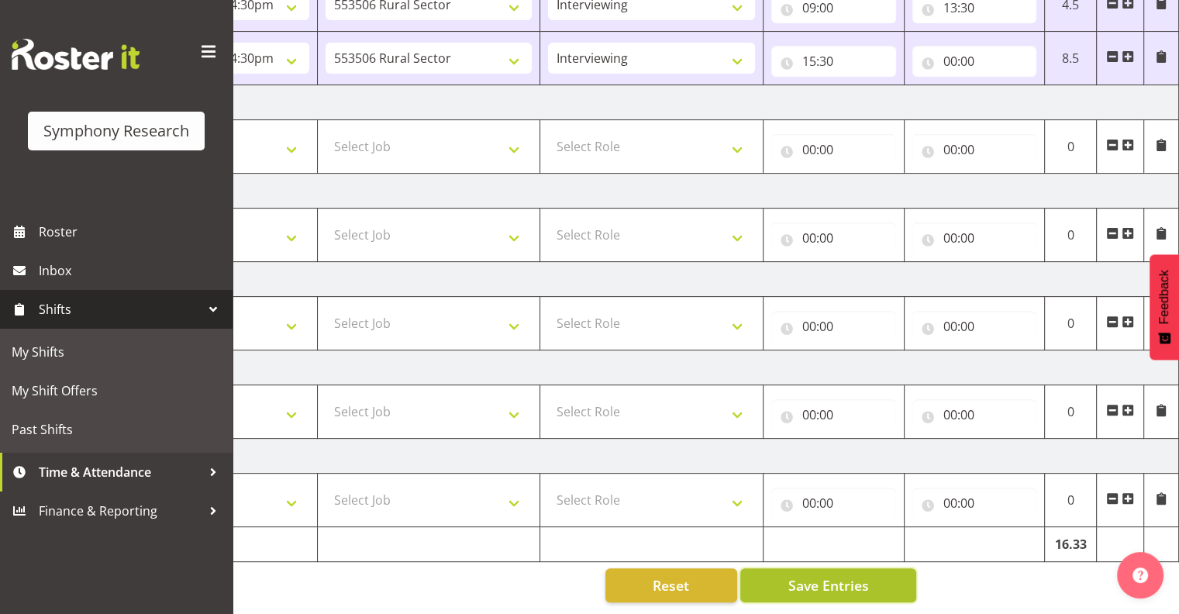
drag, startPoint x: 816, startPoint y: 568, endPoint x: 847, endPoint y: 577, distance: 32.1
click at [818, 575] on span "Save Entries" at bounding box center [827, 585] width 81 height 20
drag, startPoint x: 1165, startPoint y: 305, endPoint x: 1138, endPoint y: 205, distance: 103.8
drag, startPoint x: 1151, startPoint y: 312, endPoint x: 1112, endPoint y: 139, distance: 177.9
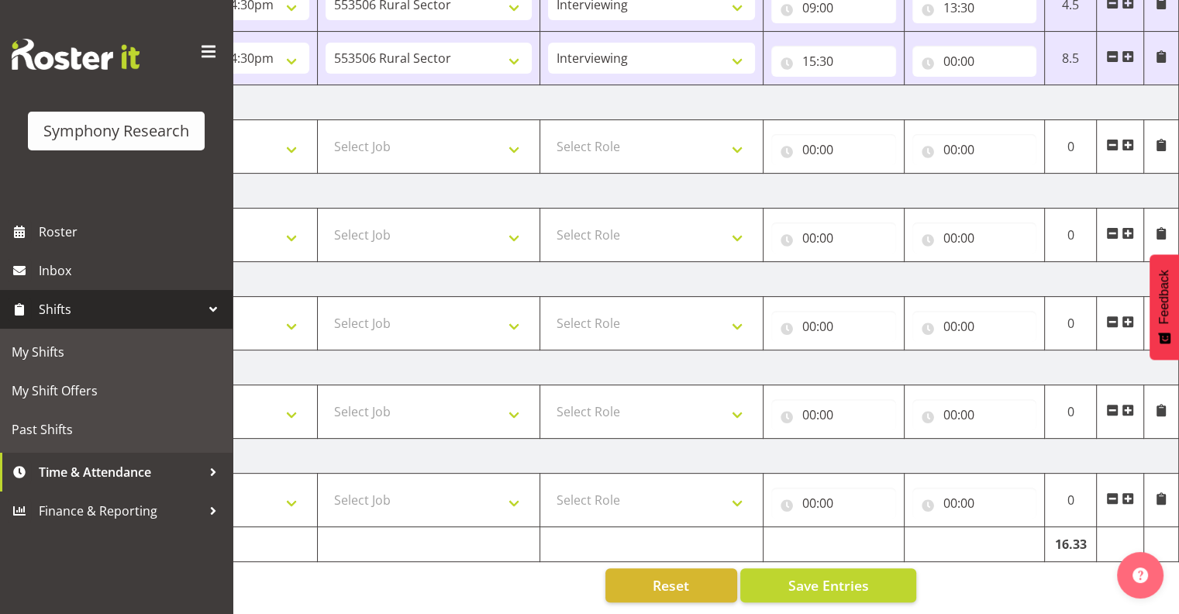
click at [821, 578] on span "Save Entries" at bounding box center [827, 585] width 81 height 20
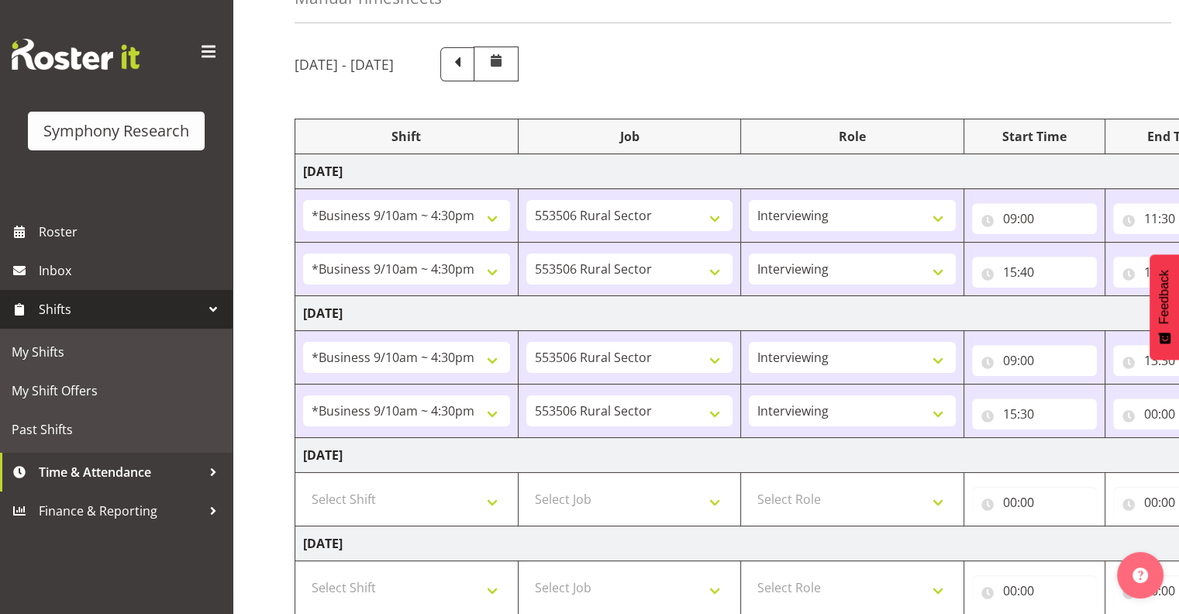
scroll to position [72, 0]
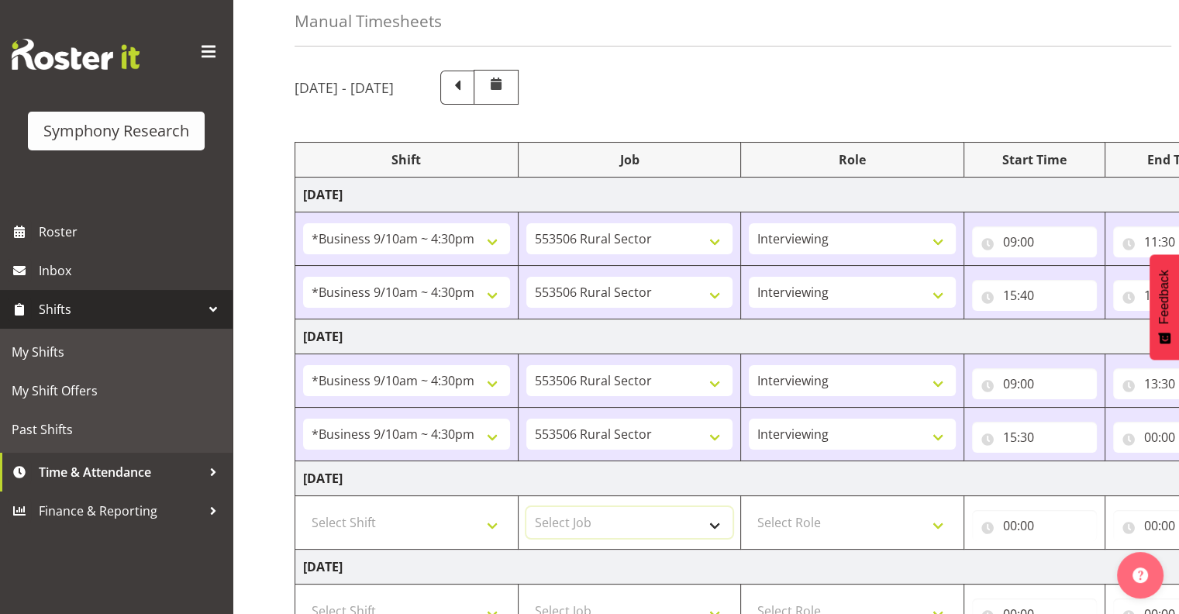
click at [718, 533] on select "Select Job 550060 IF Admin 553492 World Poll Aus Wave 2 Main 2025 553493 World …" at bounding box center [629, 522] width 207 height 31
click at [526, 507] on select "Select Job 550060 IF Admin 553492 World Poll Aus Wave 2 Main 2025 553493 World …" at bounding box center [629, 522] width 207 height 31
click at [1134, 576] on img "button" at bounding box center [1139, 574] width 15 height 15
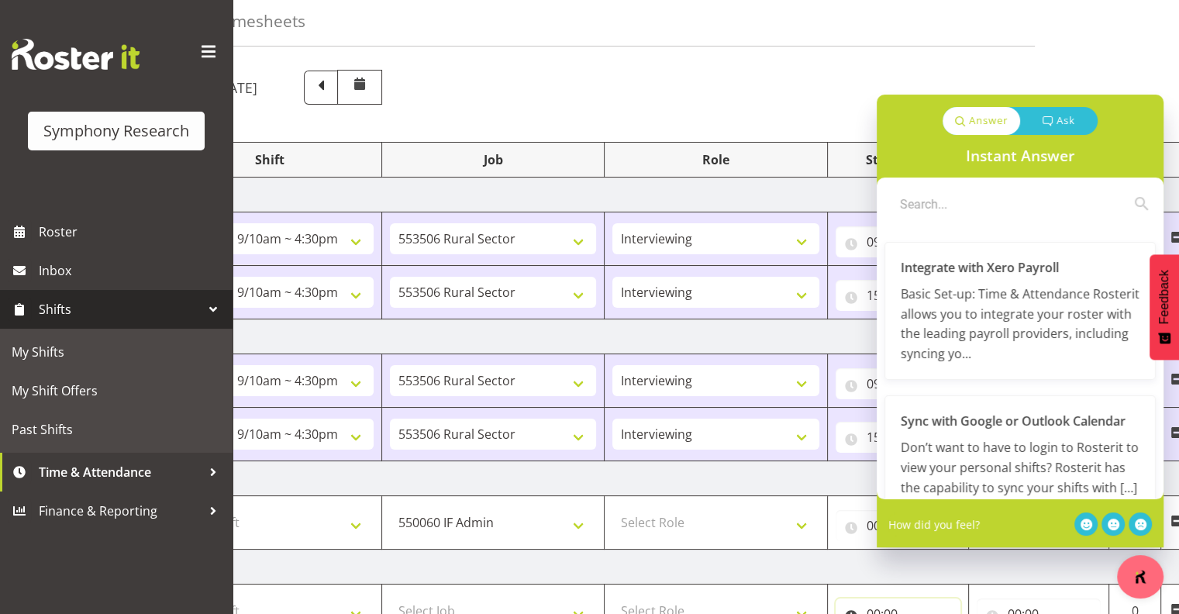
scroll to position [0, 201]
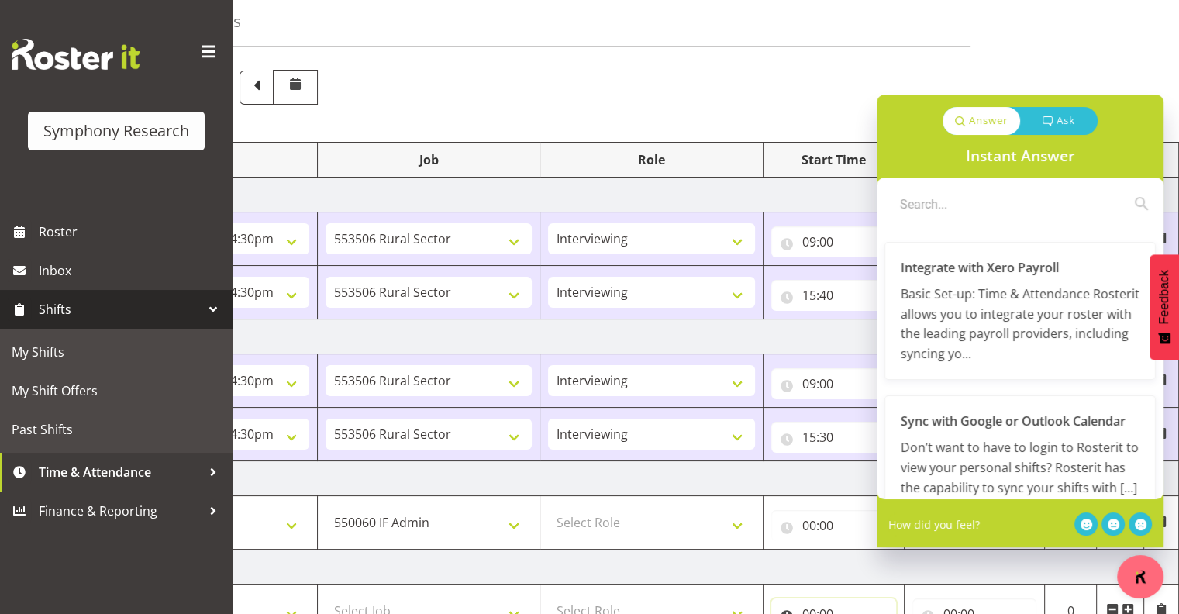
drag, startPoint x: 1021, startPoint y: 608, endPoint x: 1189, endPoint y: 608, distance: 168.2
click at [1178, 542] on html "Symphony Research Roster Inbox Shifts My Shifts My Shift Offers Past Shifts Tim…" at bounding box center [589, 235] width 1179 height 614
click at [518, 521] on select "550060 IF Admin 553492 World Poll Aus Wave 2 Main 2025 553493 World Poll NZ Wav…" at bounding box center [428, 522] width 207 height 31
select select "10499"
click at [325, 507] on select "550060 IF Admin 553492 World Poll Aus Wave 2 Main 2025 553493 World Poll NZ Wav…" at bounding box center [428, 522] width 207 height 31
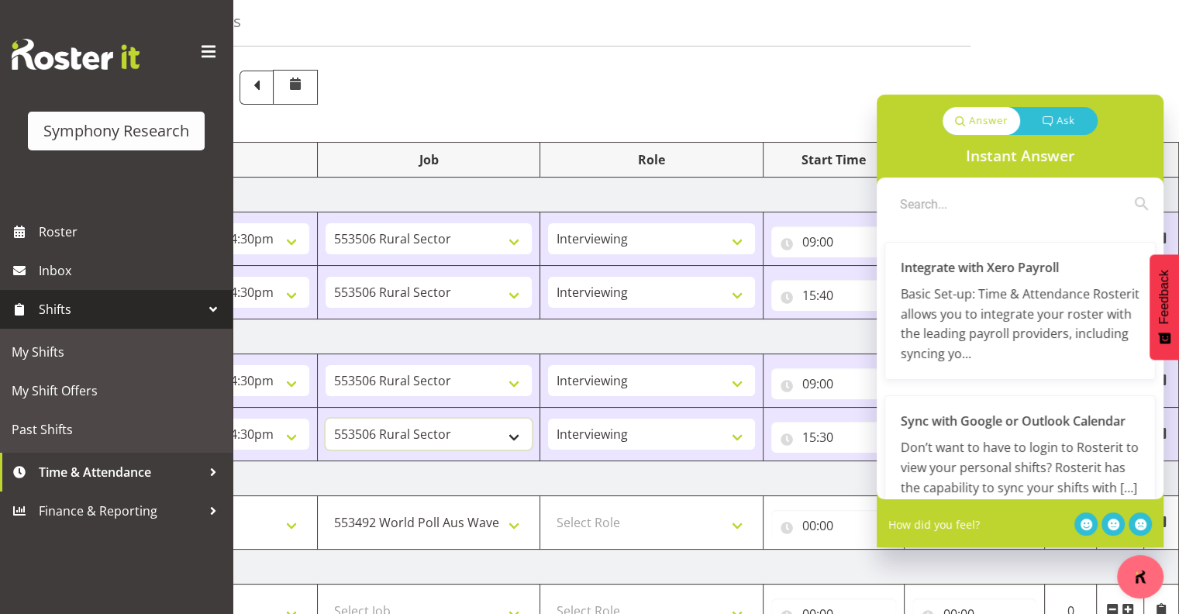
click at [440, 434] on select "550060 IF Admin 553492 World Poll Aus Wave 2 Main 2025 553493 World Poll NZ Wav…" at bounding box center [428, 433] width 207 height 31
click at [624, 428] on select "Interviewing Briefing" at bounding box center [651, 433] width 207 height 31
click at [548, 418] on select "Interviewing Briefing" at bounding box center [651, 433] width 207 height 31
click at [1140, 522] on icon at bounding box center [1140, 524] width 12 height 12
click at [946, 521] on p "How did you feel?" at bounding box center [933, 524] width 91 height 16
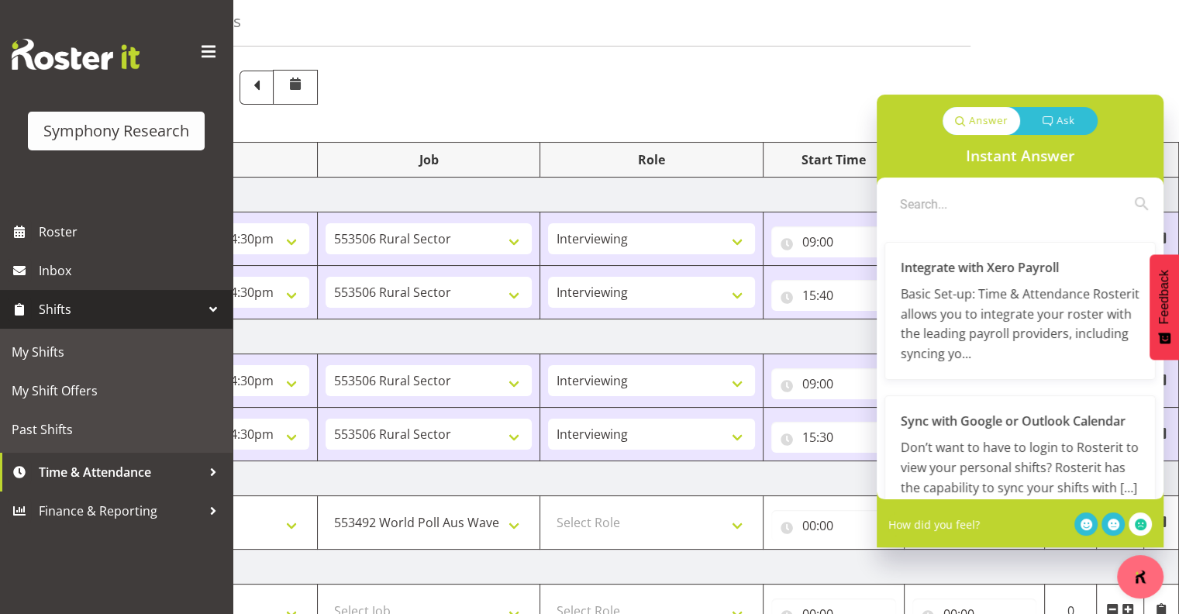
drag, startPoint x: 1159, startPoint y: 305, endPoint x: 1168, endPoint y: 378, distance: 73.4
click at [1145, 420] on body "Symphony Research Roster Inbox Shifts My Shifts My Shift Offers Past Shifts Tim…" at bounding box center [589, 235] width 1179 height 614
drag, startPoint x: 1162, startPoint y: 325, endPoint x: 1166, endPoint y: 499, distance: 173.6
click at [1150, 542] on body "Symphony Research Roster Inbox Shifts My Shifts My Shift Offers Past Shifts Tim…" at bounding box center [589, 235] width 1179 height 614
drag, startPoint x: 1156, startPoint y: 356, endPoint x: 1177, endPoint y: 459, distance: 104.4
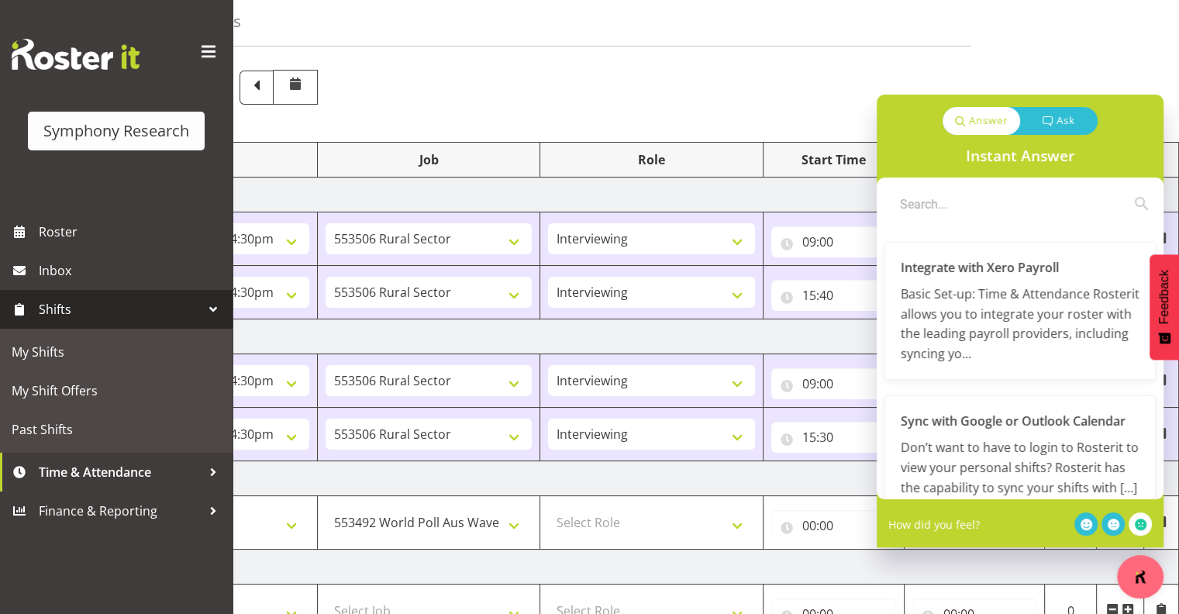
click at [1145, 542] on body "Symphony Research Roster Inbox Shifts My Shifts My Shift Offers Past Shifts Tim…" at bounding box center [589, 235] width 1179 height 614
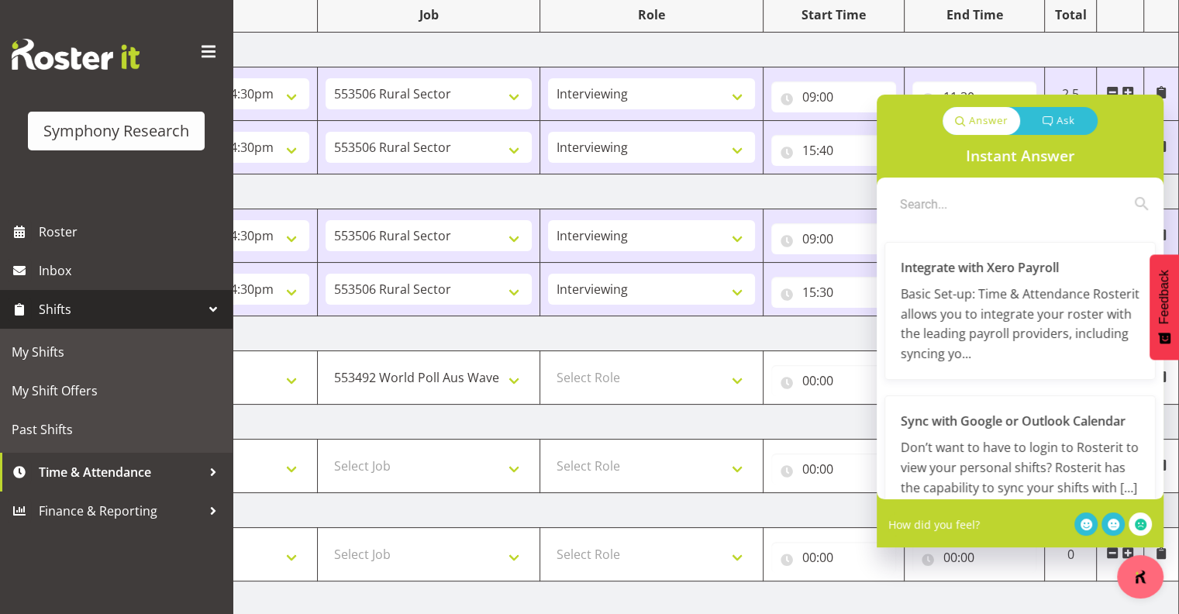
scroll to position [456, 0]
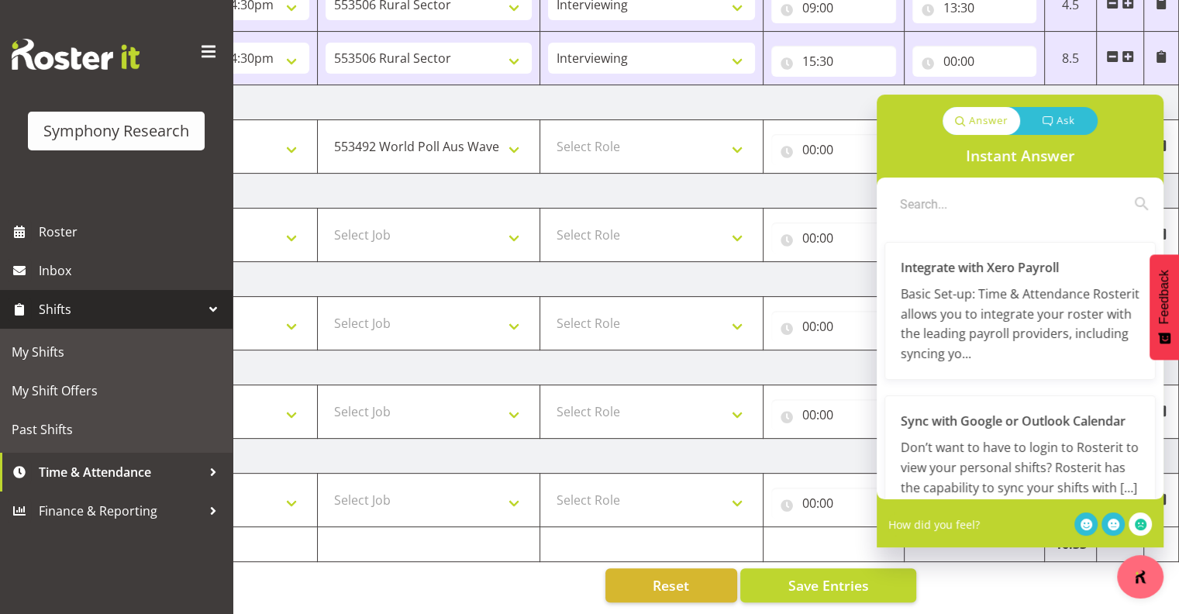
drag, startPoint x: 1117, startPoint y: 126, endPoint x: 1116, endPoint y: 136, distance: 9.4
click at [1117, 128] on div "Answer Ask" at bounding box center [1019, 115] width 287 height 40
click at [1072, 118] on p "Ask" at bounding box center [1065, 120] width 19 height 15
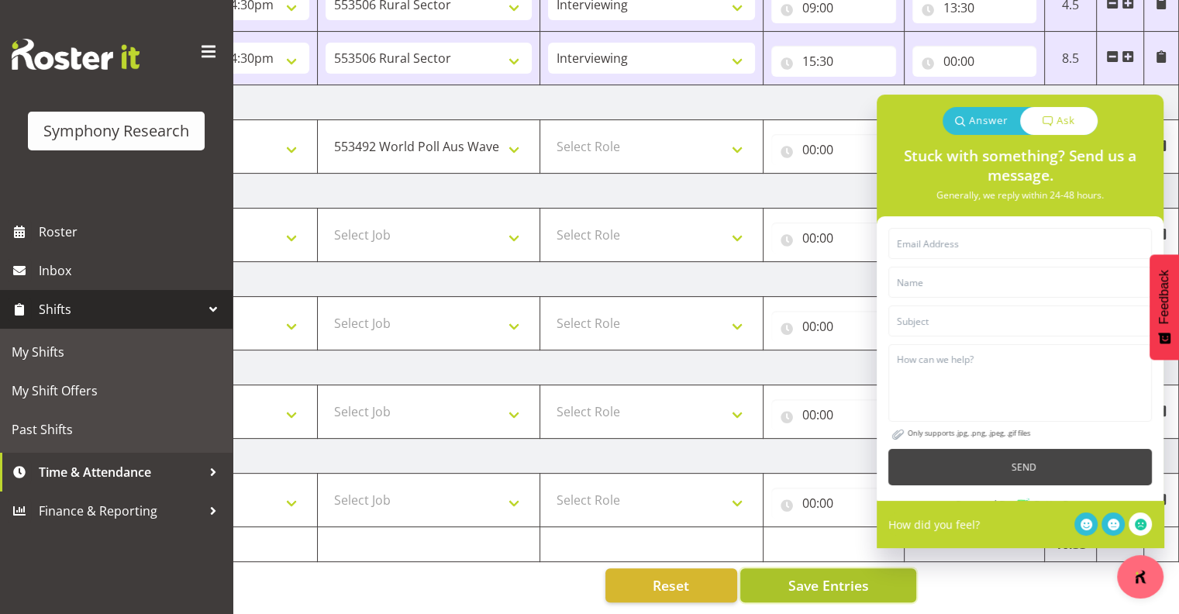
drag, startPoint x: 828, startPoint y: 572, endPoint x: 852, endPoint y: 580, distance: 26.0
click at [828, 575] on span "Save Entries" at bounding box center [827, 585] width 81 height 20
select select
drag, startPoint x: 808, startPoint y: 570, endPoint x: 818, endPoint y: 570, distance: 10.1
click at [809, 575] on span "Save Entries" at bounding box center [827, 585] width 81 height 20
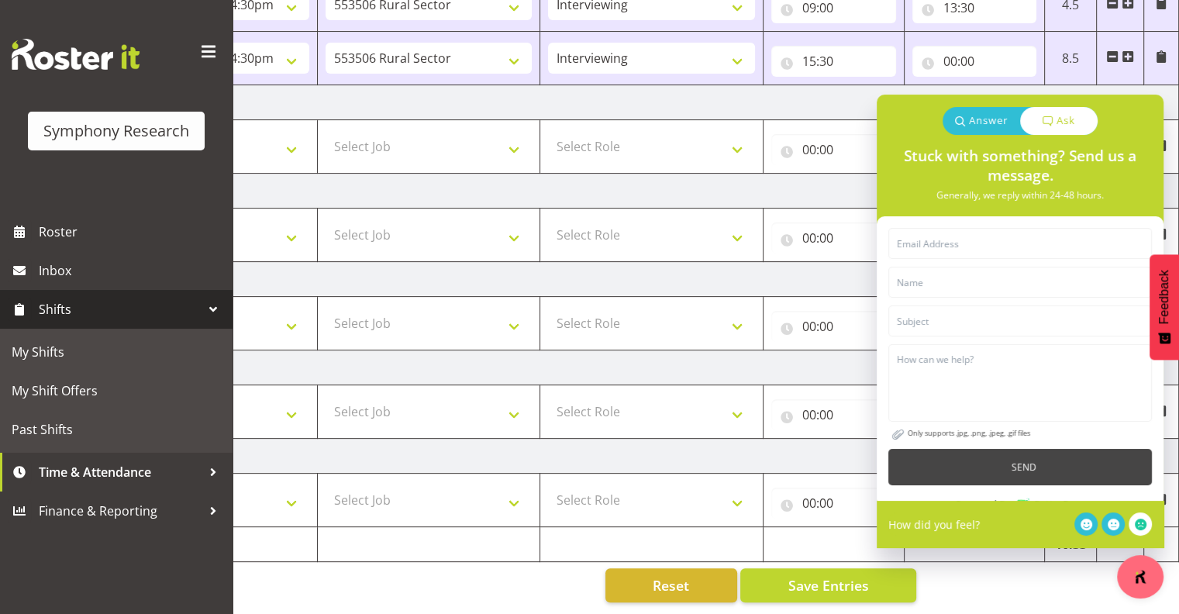
click at [990, 125] on p "Answer" at bounding box center [988, 120] width 39 height 15
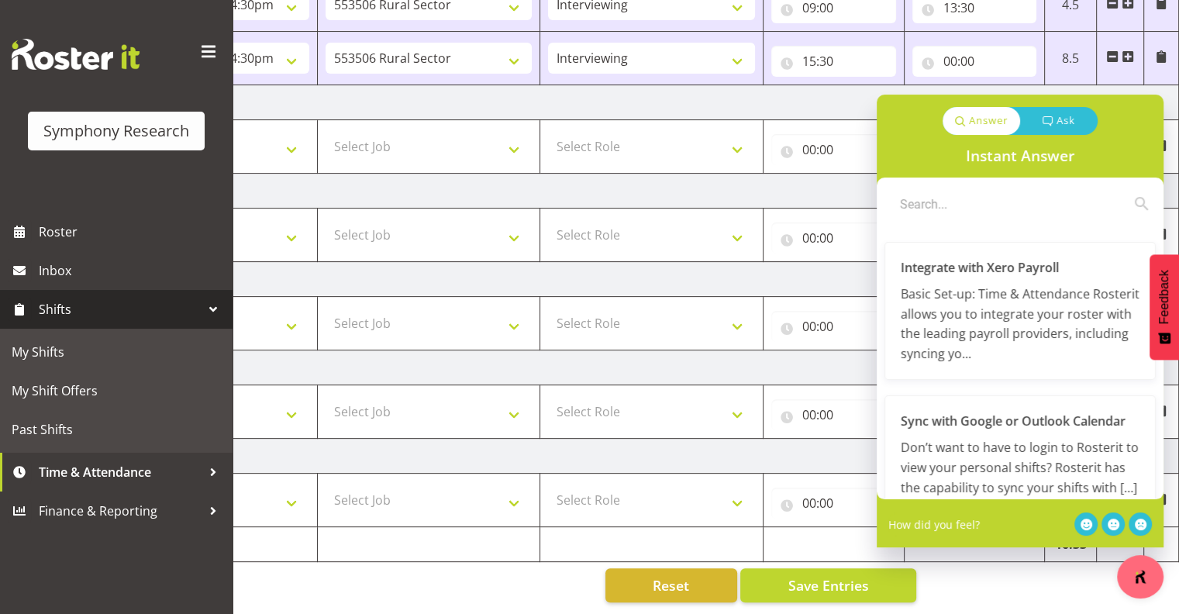
drag, startPoint x: 1102, startPoint y: 108, endPoint x: 1014, endPoint y: 642, distance: 541.1
click at [831, 575] on span "Save Entries" at bounding box center [827, 585] width 81 height 20
drag, startPoint x: 1159, startPoint y: 308, endPoint x: 1158, endPoint y: 145, distance: 163.5
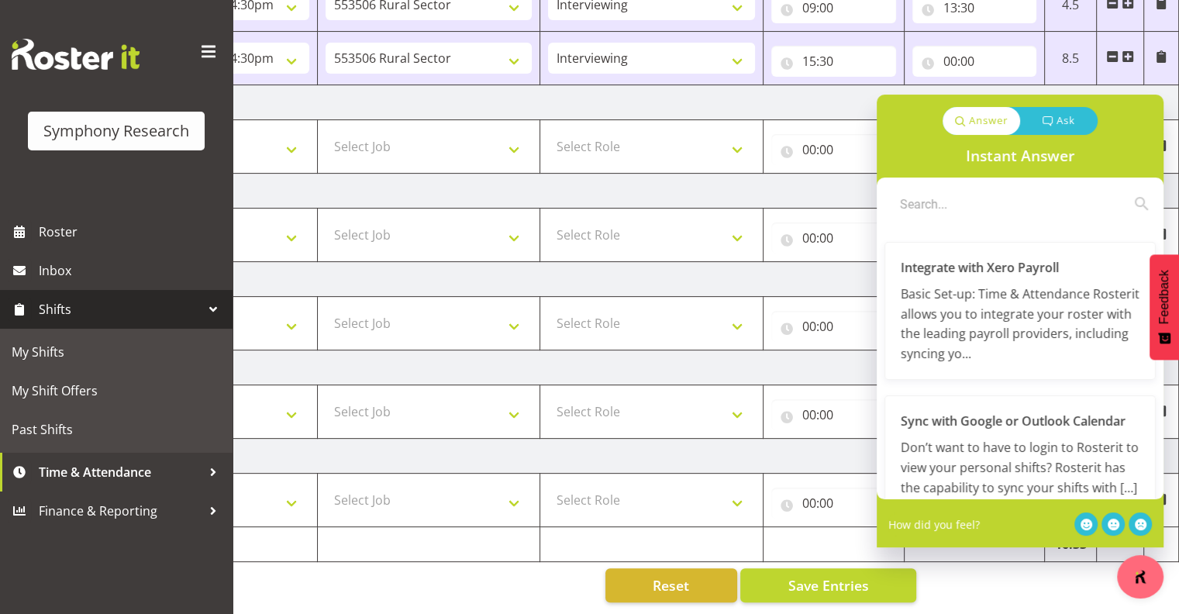
drag, startPoint x: 1162, startPoint y: 349, endPoint x: 1180, endPoint y: 186, distance: 163.7
drag, startPoint x: 1160, startPoint y: 239, endPoint x: 1160, endPoint y: 30, distance: 209.2
click at [1159, 270] on span "Feedback" at bounding box center [1164, 297] width 14 height 54
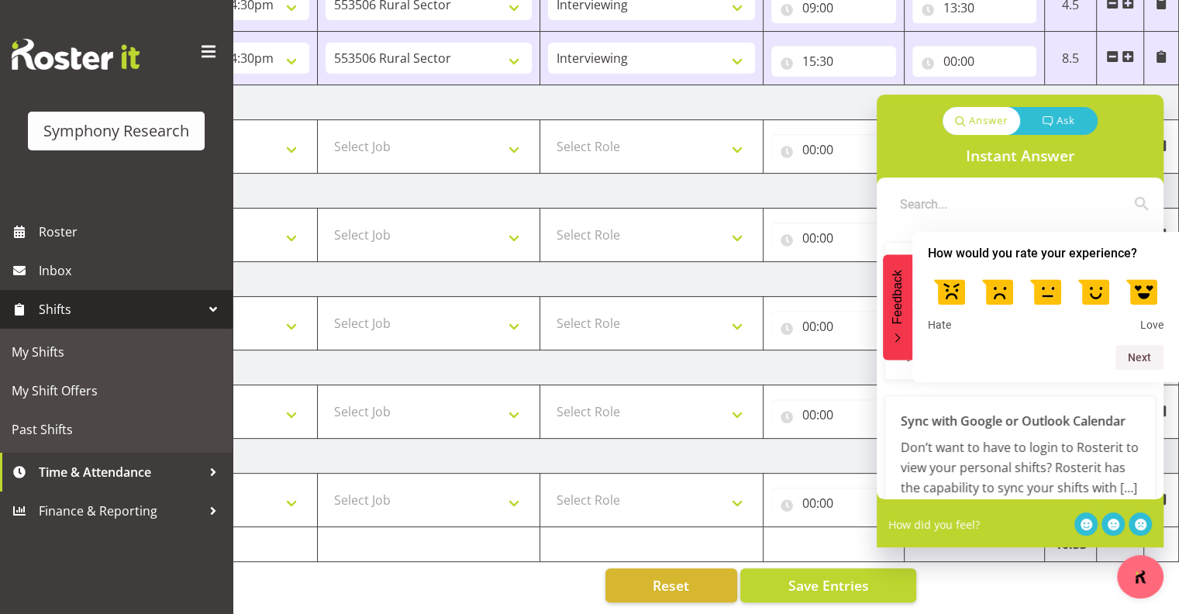
click at [1159, 270] on label at bounding box center [1141, 290] width 43 height 43
click at [1141, 269] on input "5" at bounding box center [1141, 269] width 0 height 0
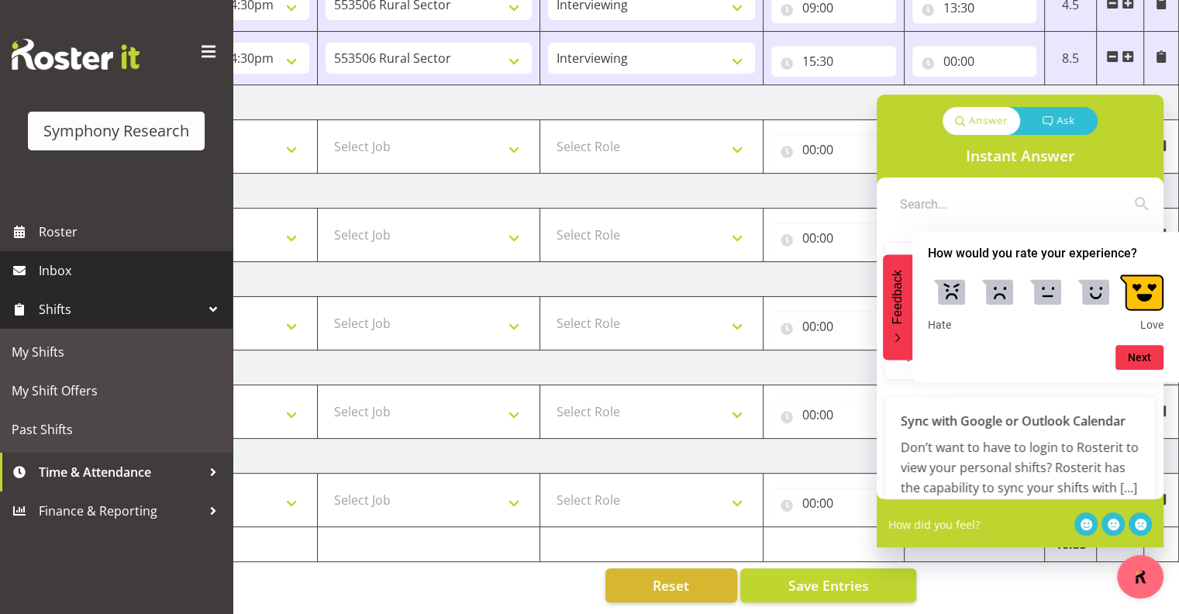
click at [41, 263] on span "Inbox" at bounding box center [132, 270] width 186 height 23
click at [42, 263] on span "Inbox" at bounding box center [132, 270] width 186 height 23
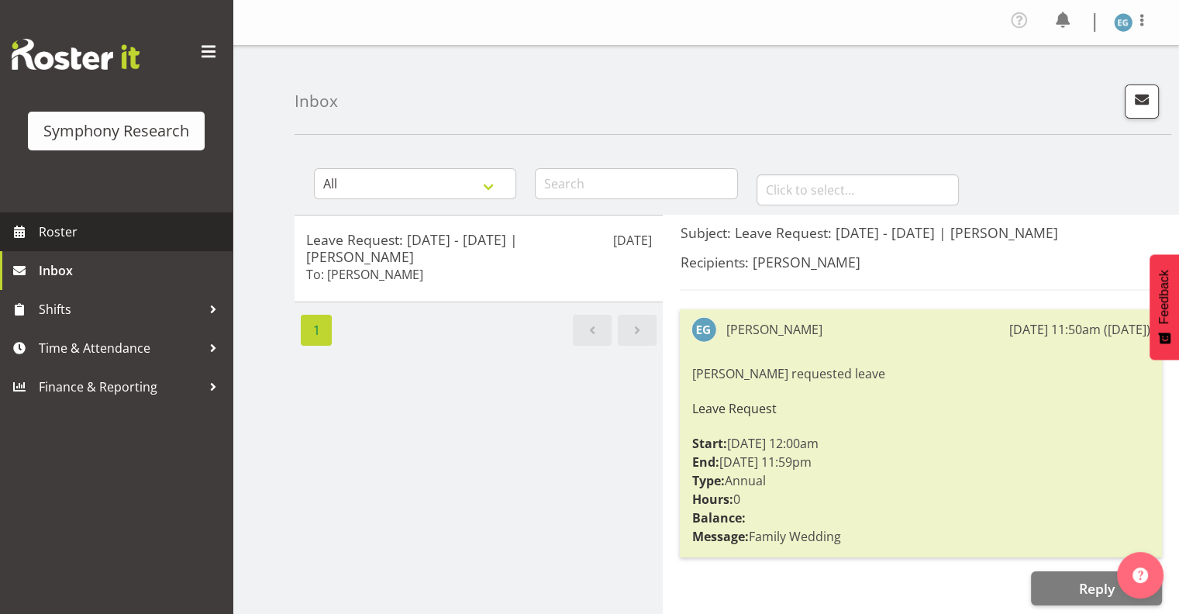
click at [46, 226] on span "Roster" at bounding box center [132, 231] width 186 height 23
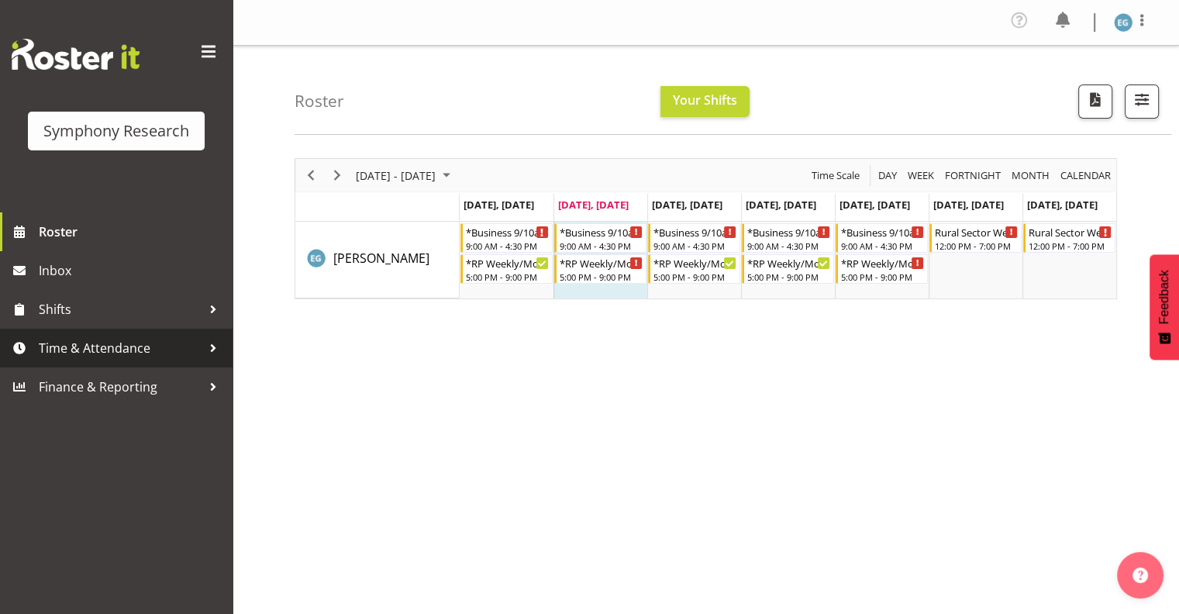
click at [109, 346] on span "Time & Attendance" at bounding box center [120, 347] width 163 height 23
click at [108, 346] on span "Time & Attendance" at bounding box center [120, 347] width 163 height 23
click at [117, 350] on span "Time & Attendance" at bounding box center [120, 347] width 163 height 23
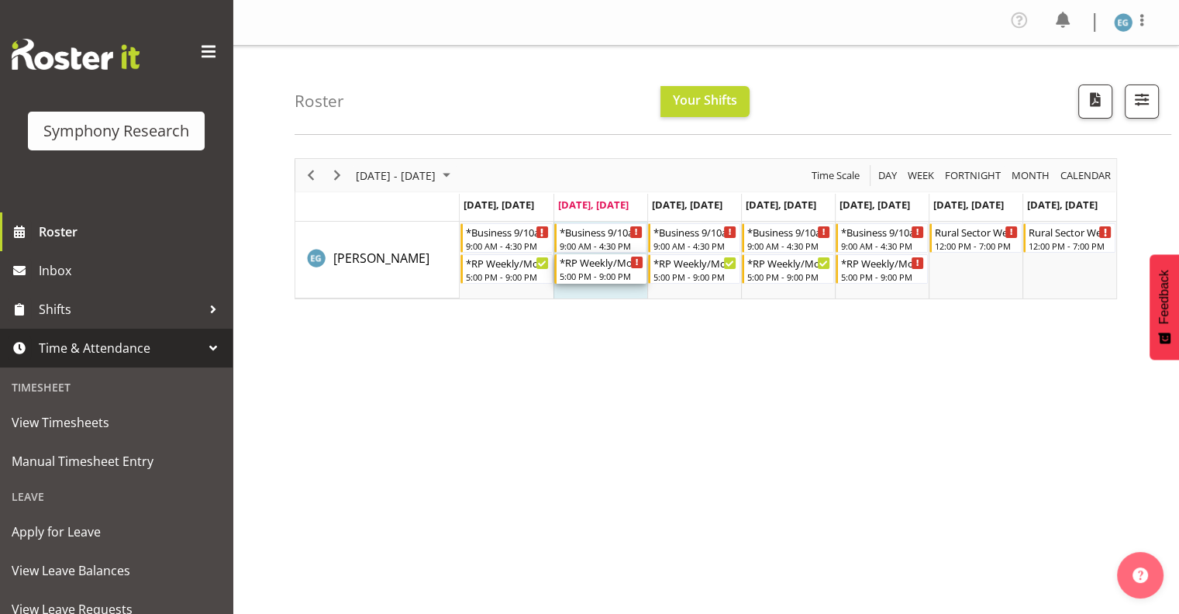
click at [587, 269] on div "*RP Weekly/Monthly Tracks" at bounding box center [601, 261] width 84 height 15
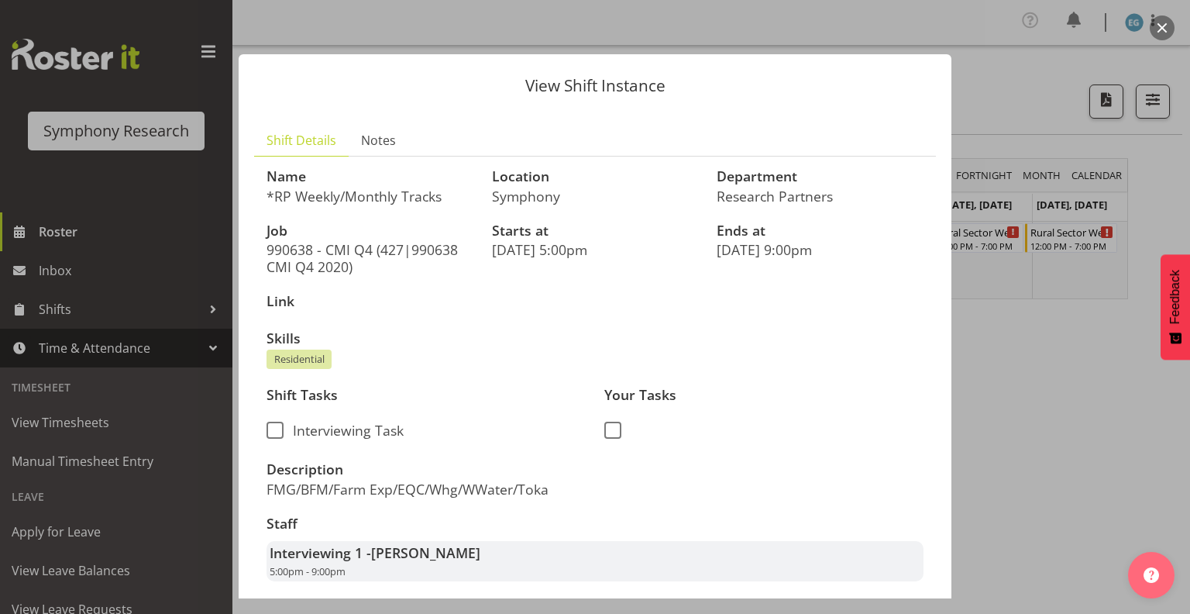
click at [64, 271] on div at bounding box center [595, 307] width 1190 height 614
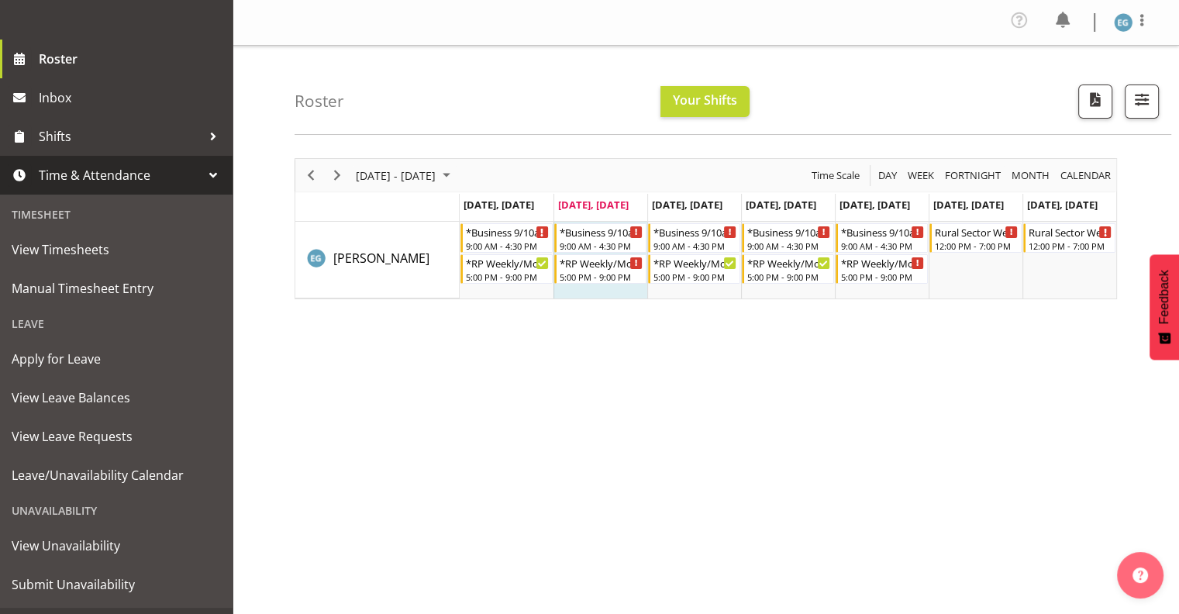
scroll to position [205, 0]
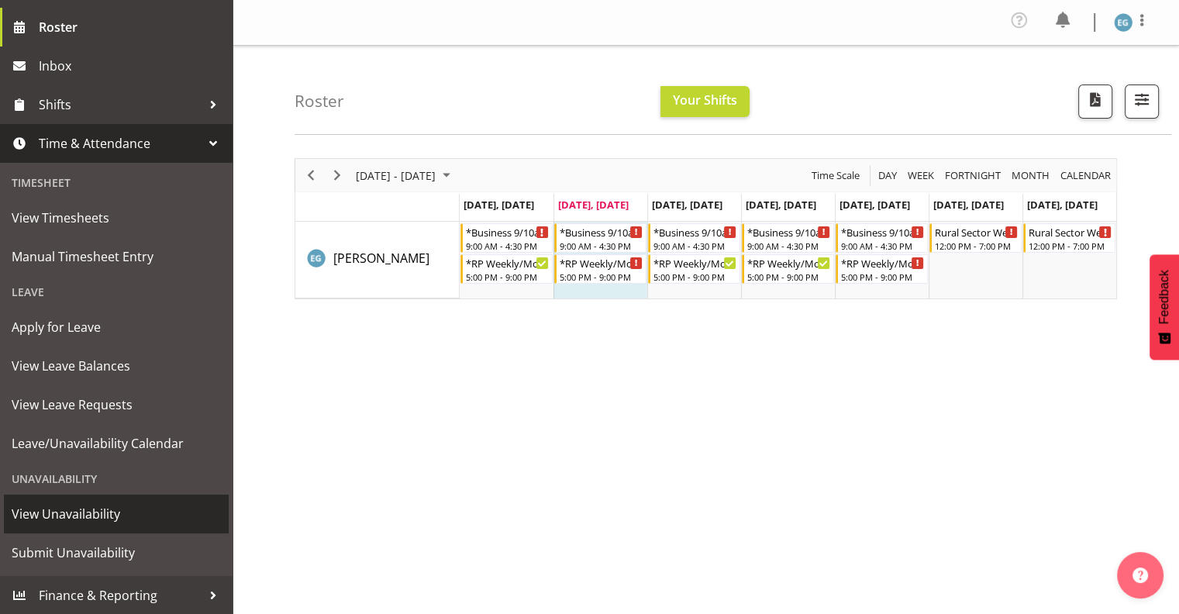
click at [112, 515] on span "View Unavailability" at bounding box center [116, 513] width 209 height 23
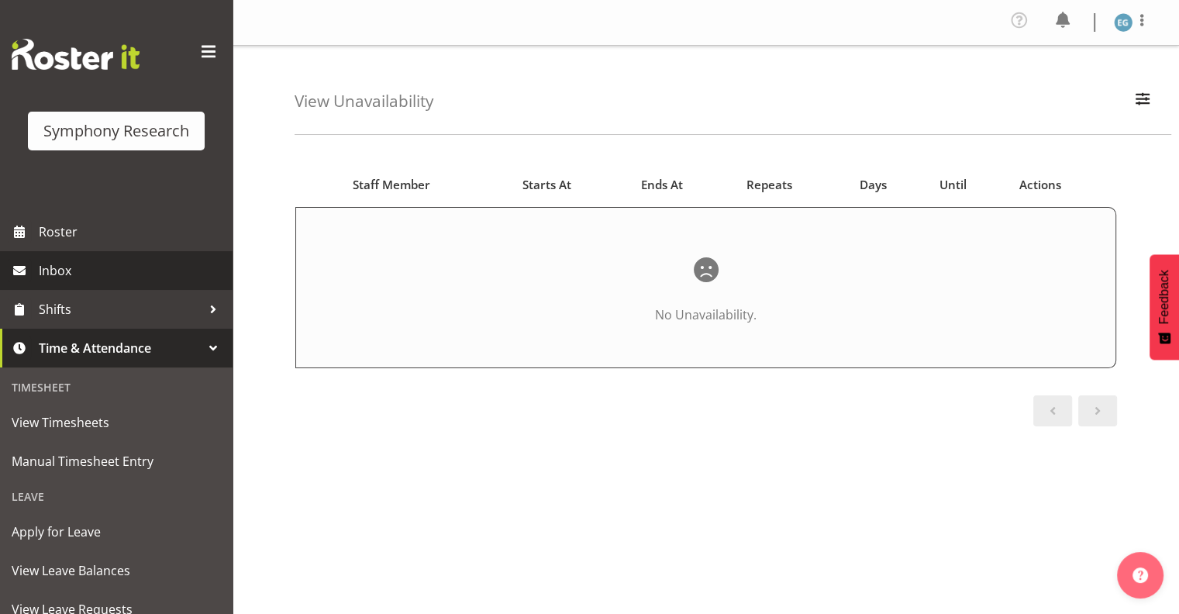
drag, startPoint x: 62, startPoint y: 266, endPoint x: 63, endPoint y: 276, distance: 10.1
click at [62, 267] on span "Inbox" at bounding box center [132, 270] width 186 height 23
